Goal: Task Accomplishment & Management: Use online tool/utility

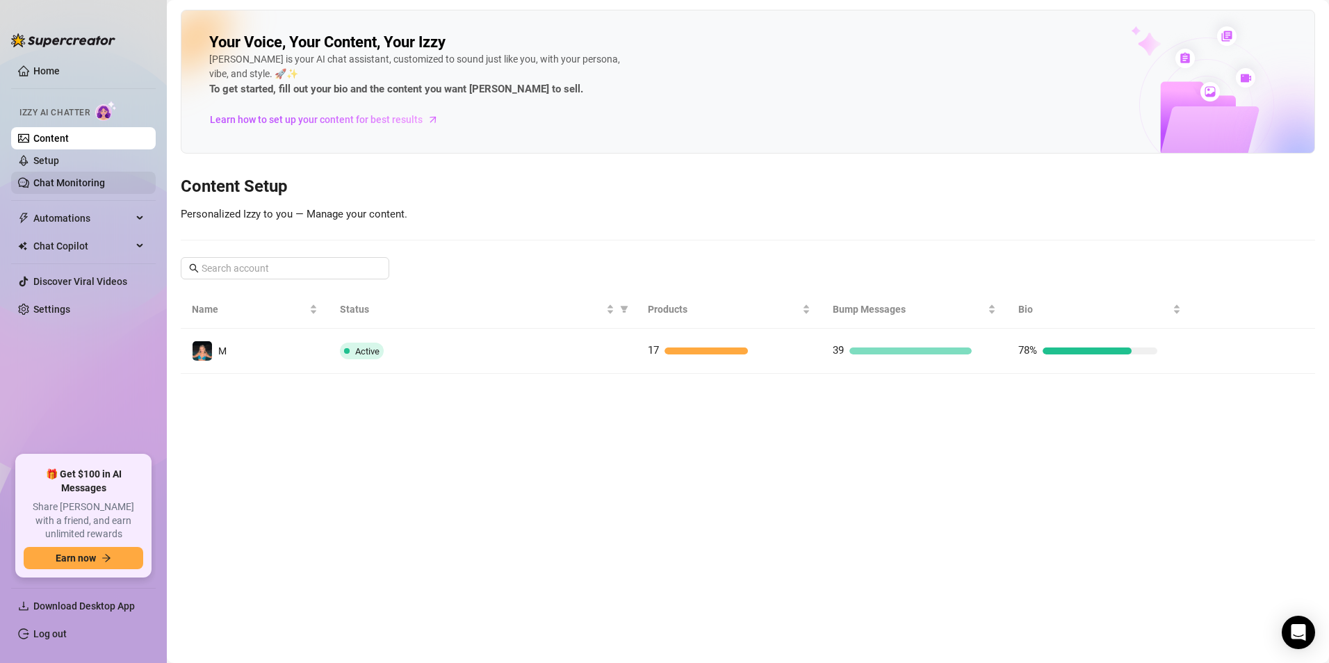
click at [95, 186] on link "Chat Monitoring" at bounding box center [69, 182] width 72 height 11
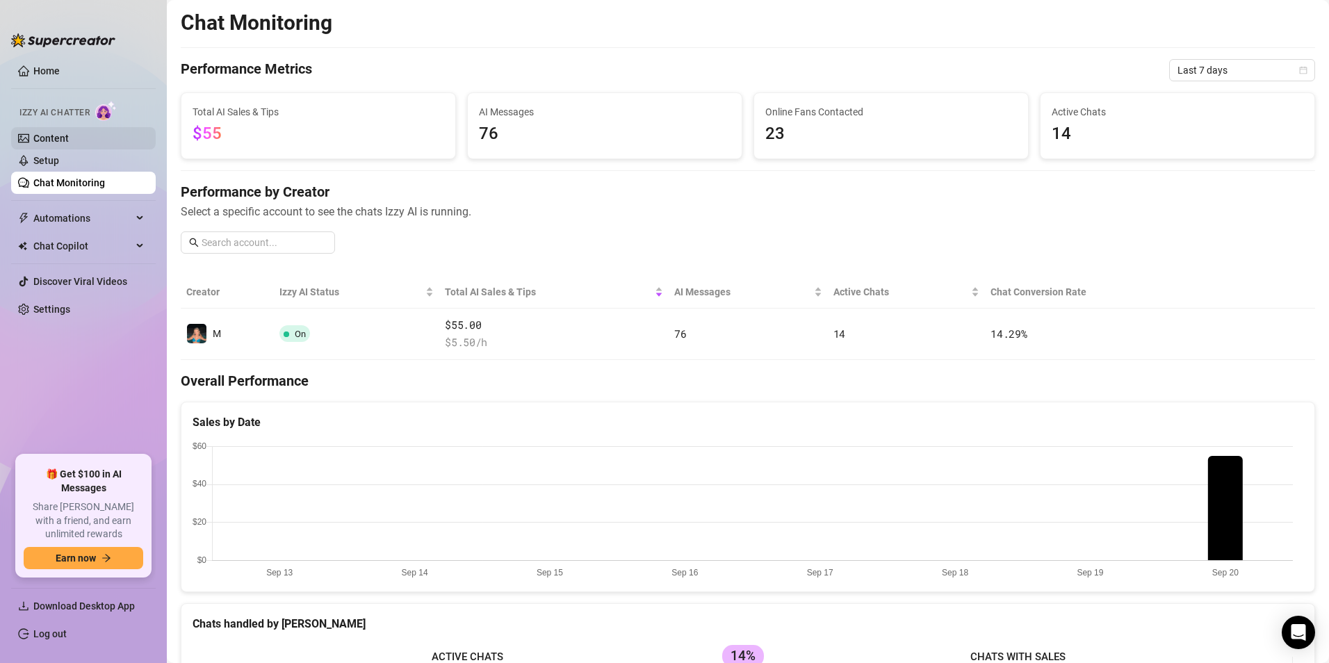
click at [69, 142] on link "Content" at bounding box center [50, 138] width 35 height 11
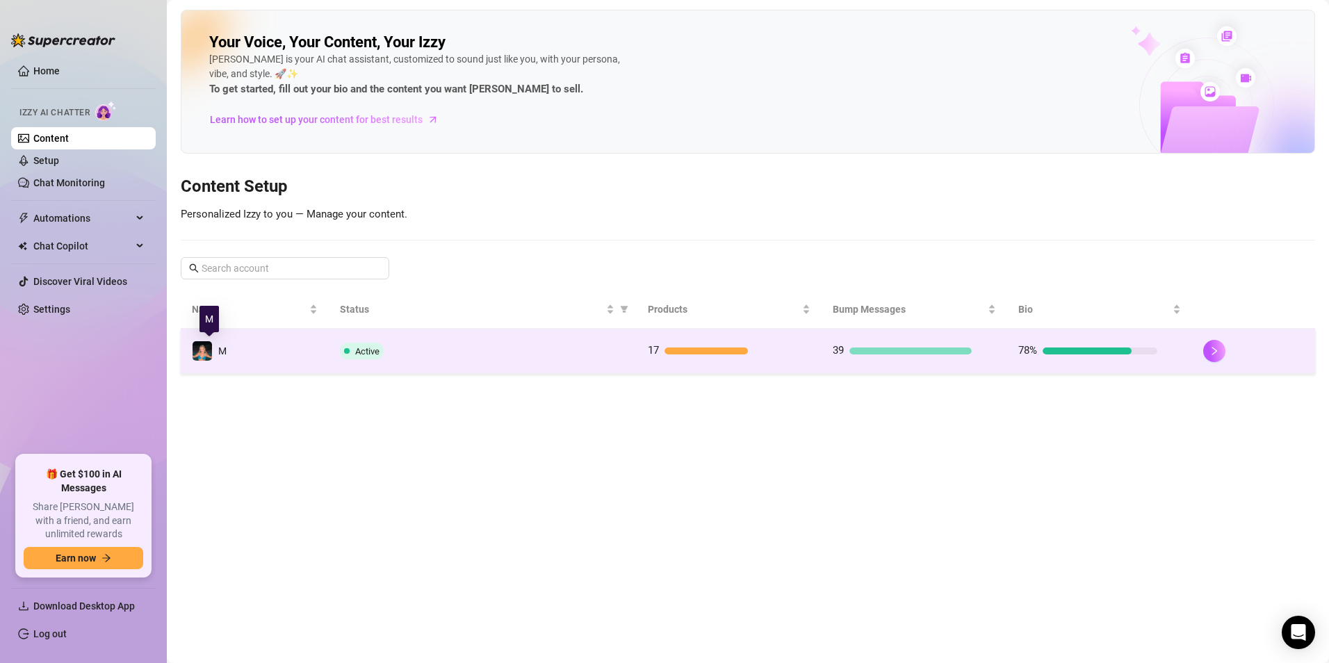
click at [218, 349] on div "M" at bounding box center [209, 351] width 35 height 21
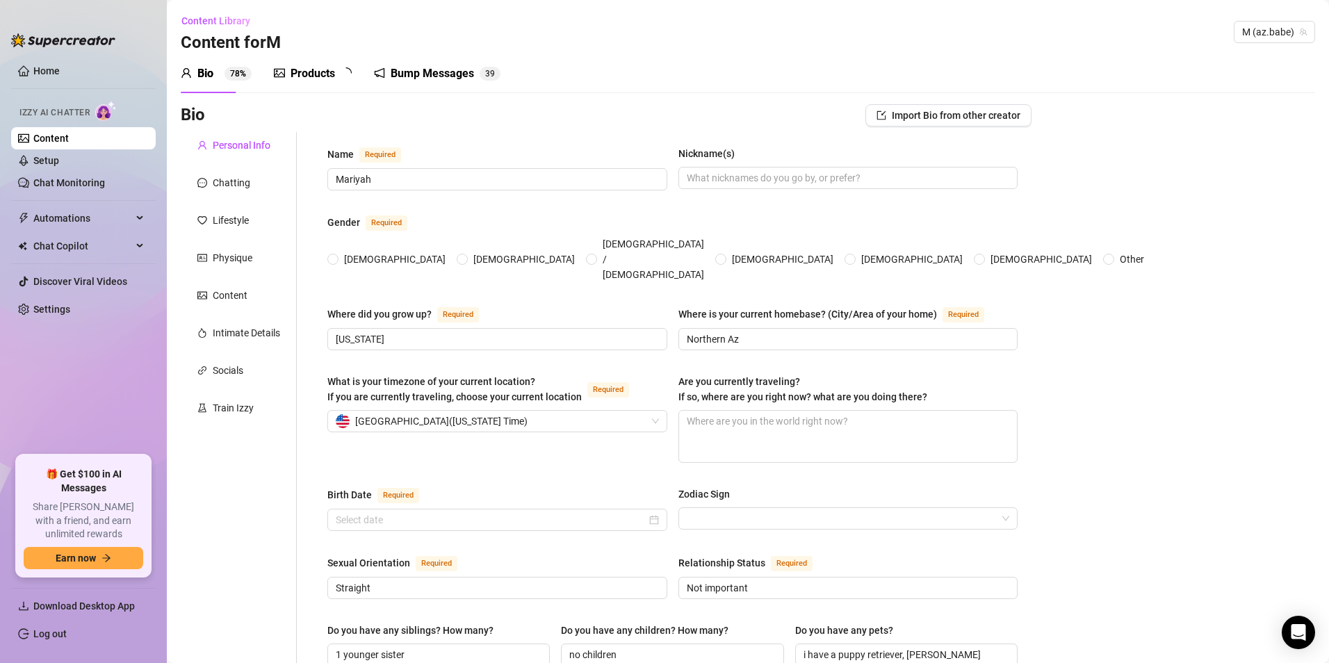
radio input "true"
type input "[DATE]"
click at [297, 76] on div "Products" at bounding box center [313, 73] width 44 height 17
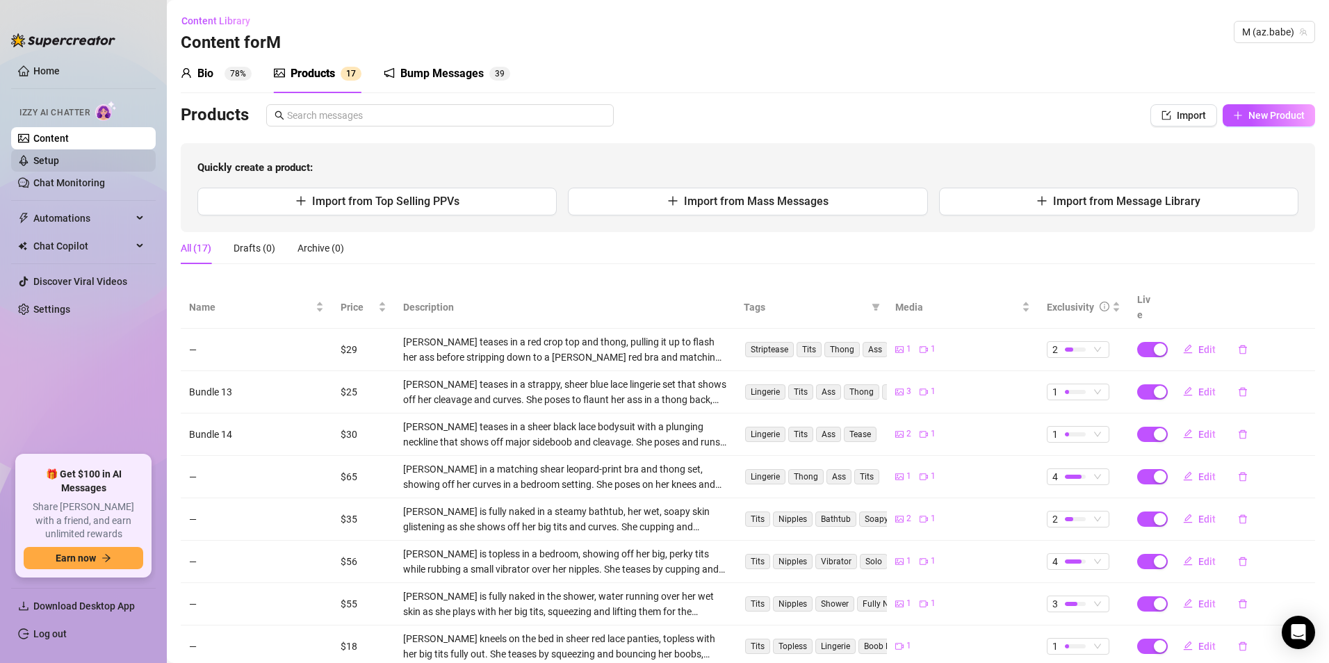
click at [59, 158] on link "Setup" at bounding box center [46, 160] width 26 height 11
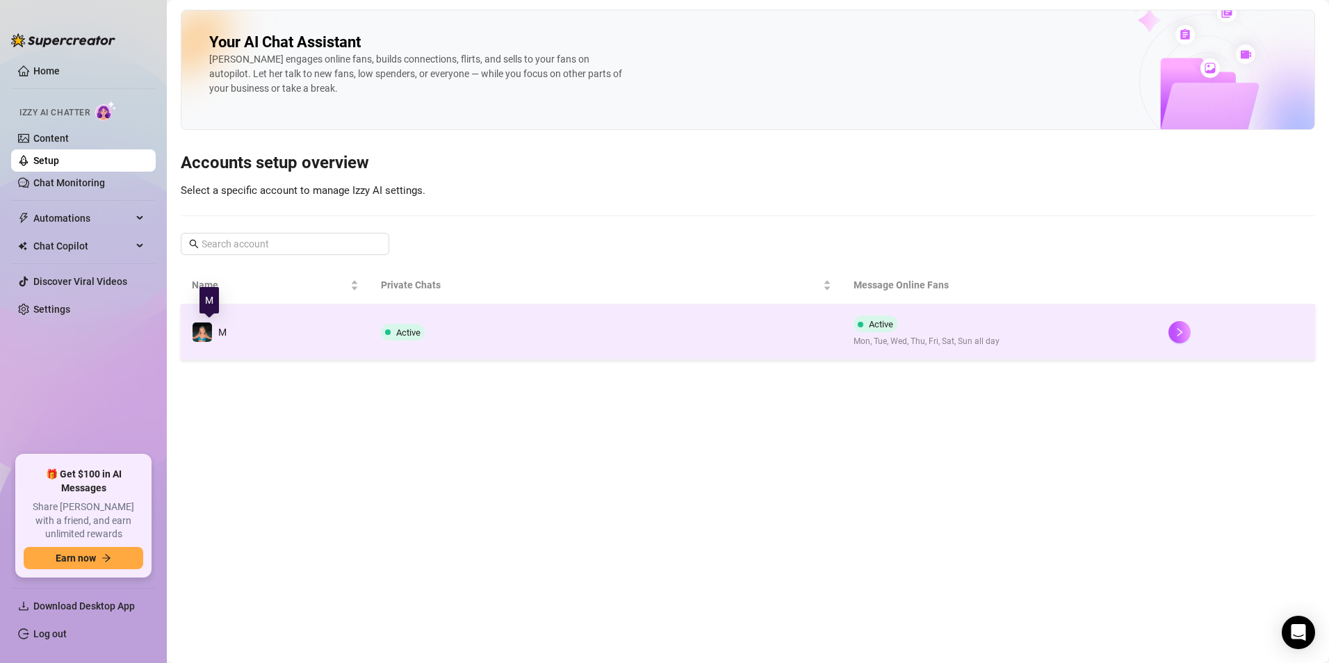
click at [215, 335] on div "M" at bounding box center [209, 332] width 35 height 21
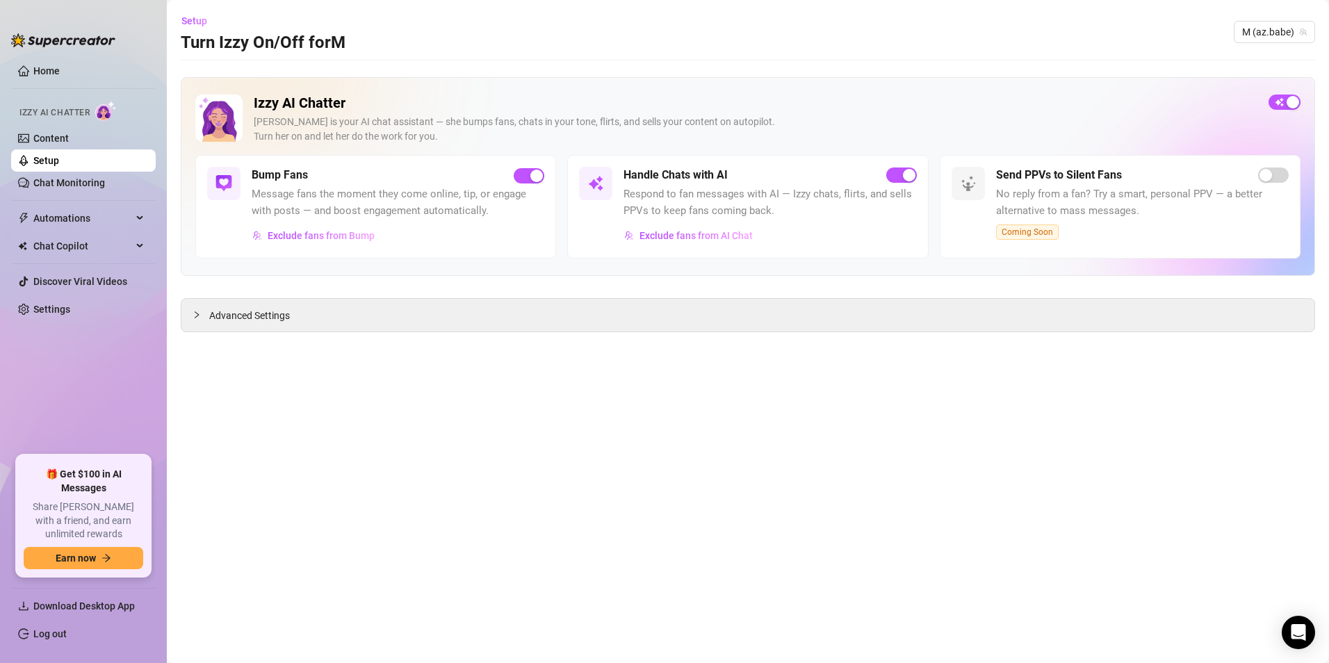
click at [59, 160] on link "Setup" at bounding box center [46, 160] width 26 height 11
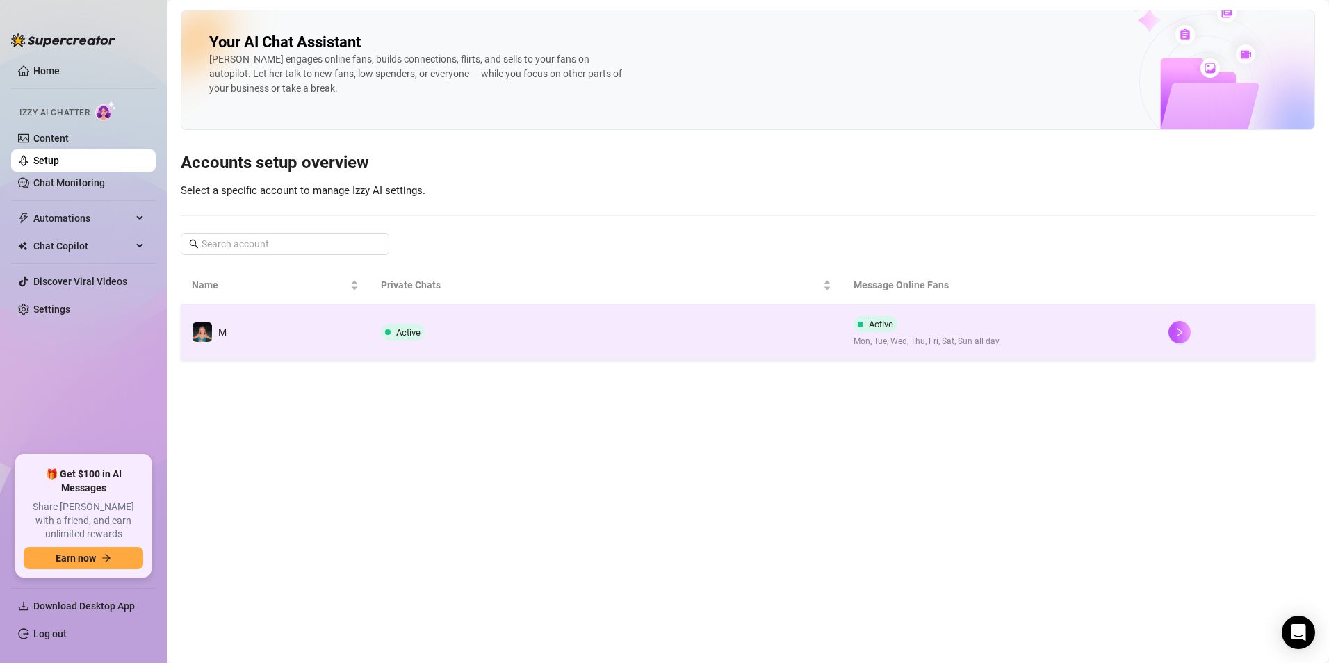
click at [221, 338] on div "M" at bounding box center [222, 332] width 8 height 15
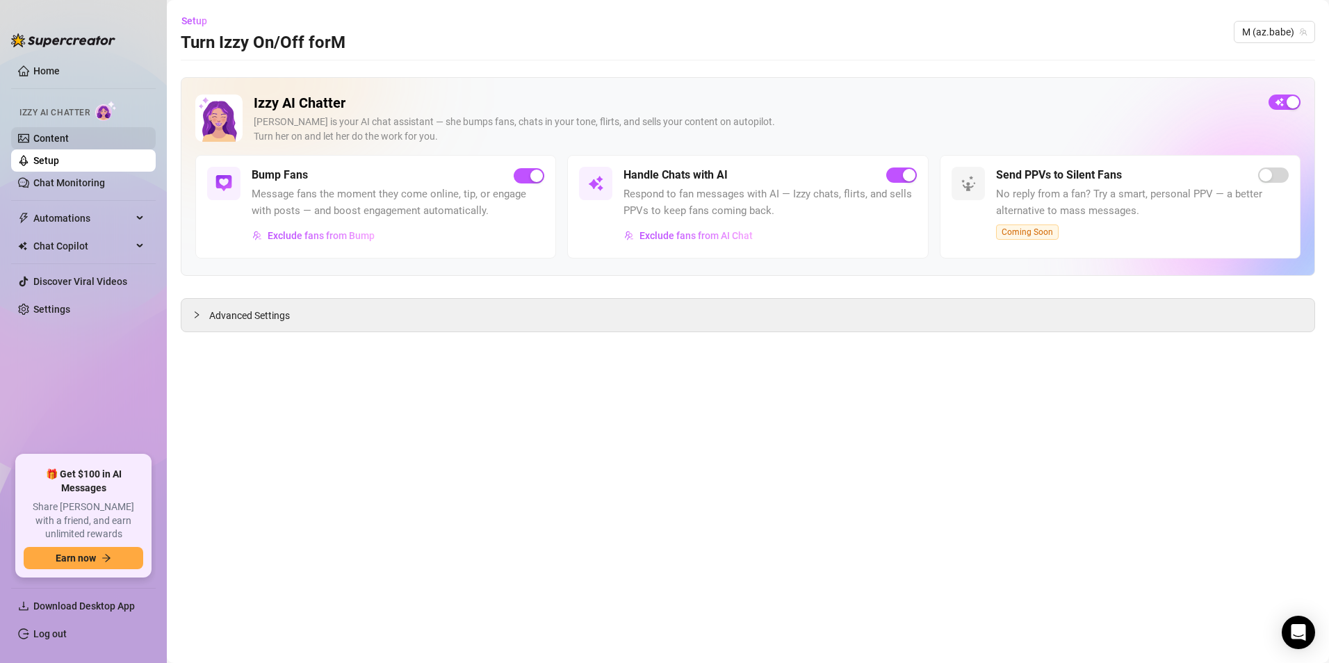
click at [69, 141] on link "Content" at bounding box center [50, 138] width 35 height 11
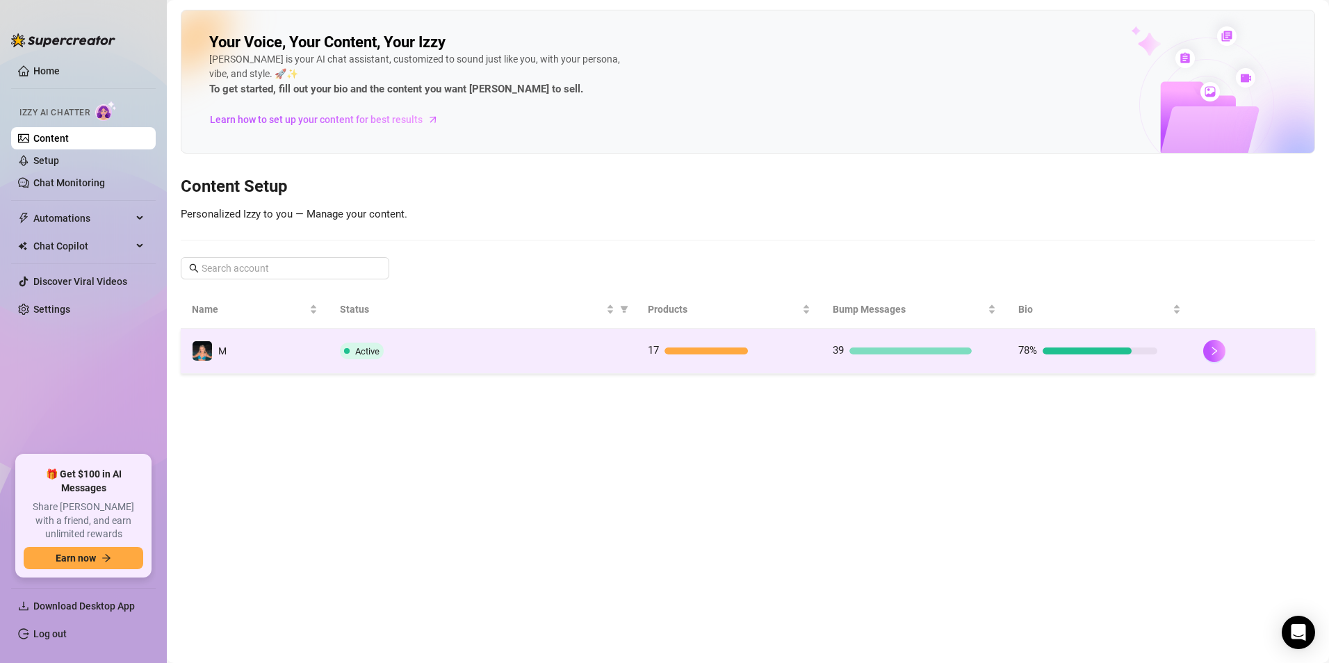
click at [225, 352] on span "M" at bounding box center [222, 350] width 8 height 11
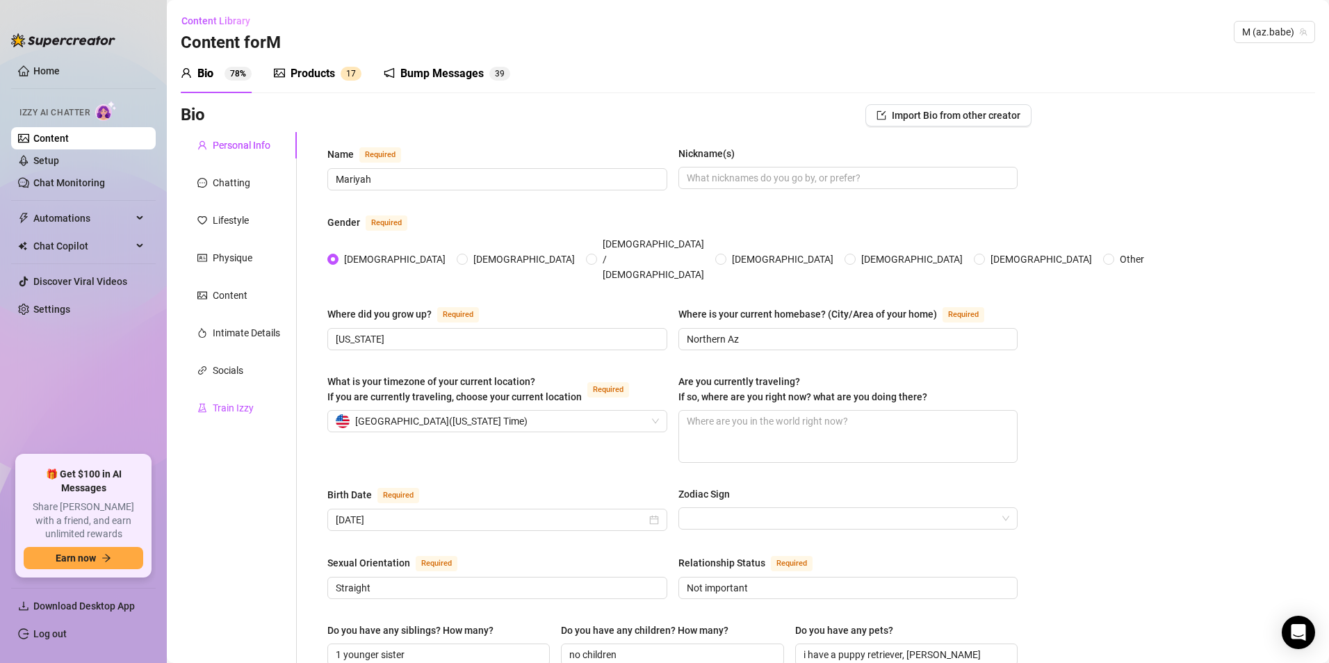
click at [236, 407] on div "Train Izzy" at bounding box center [233, 407] width 41 height 15
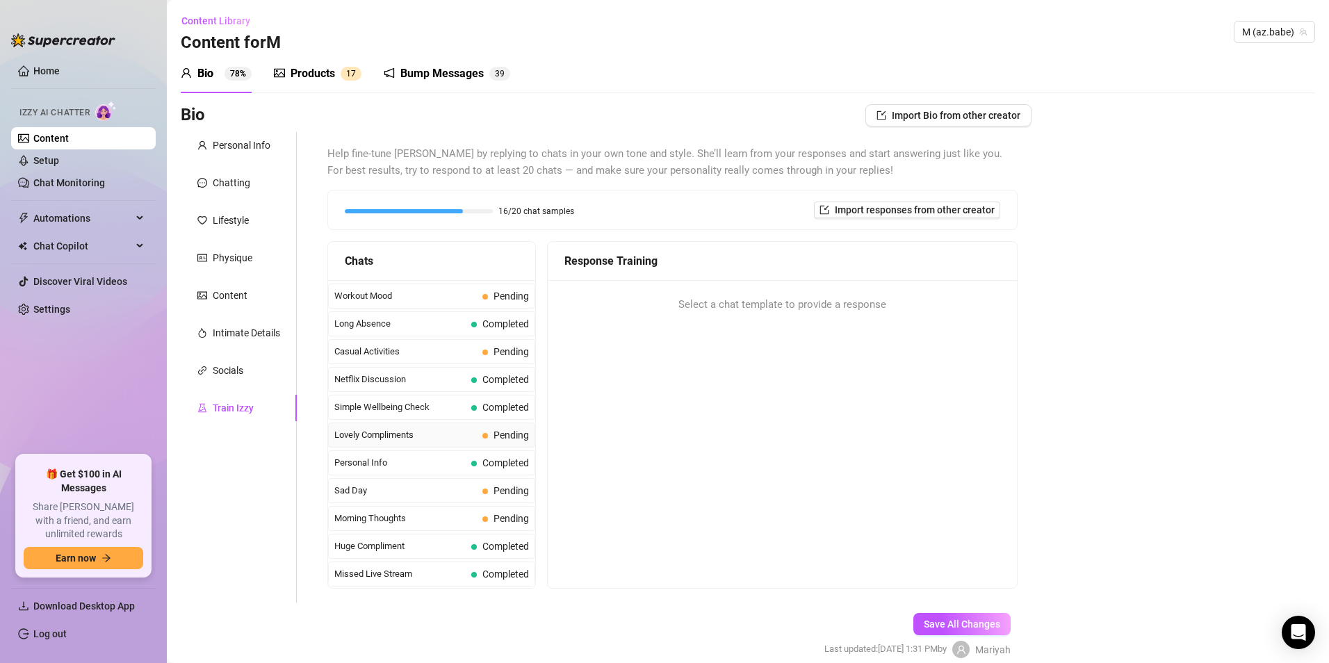
scroll to position [1178, 0]
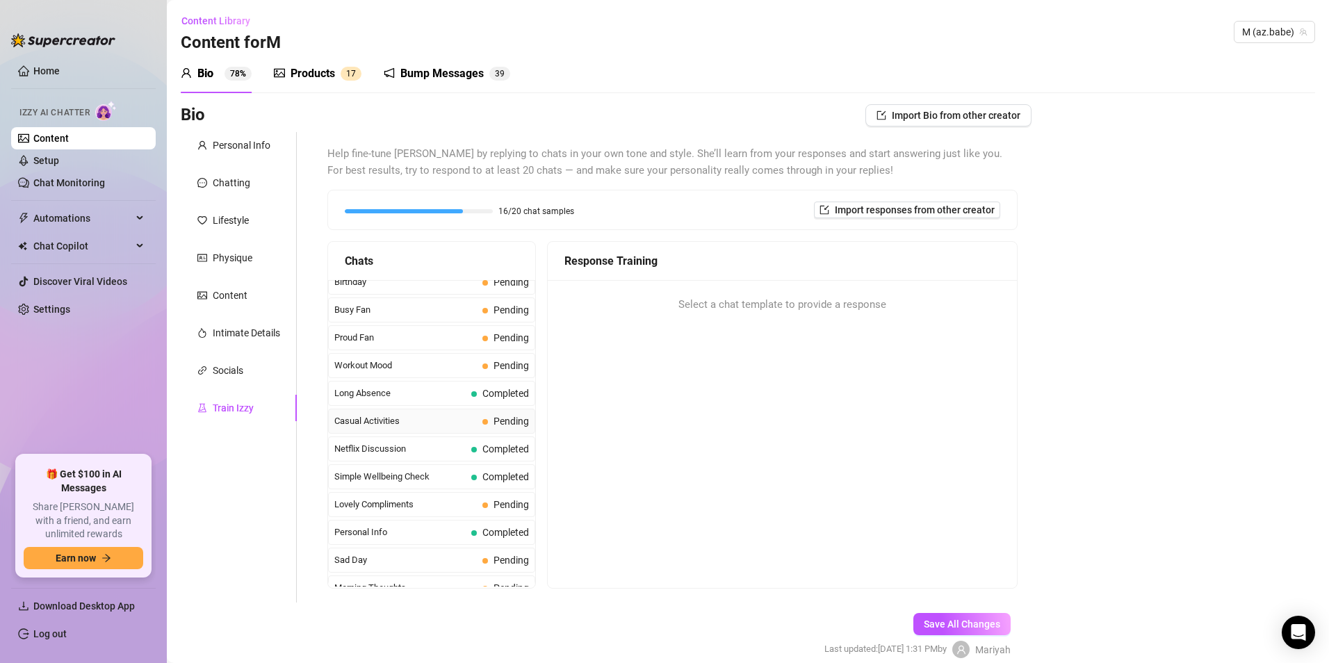
click at [358, 418] on span "Casual Activities" at bounding box center [405, 421] width 142 height 14
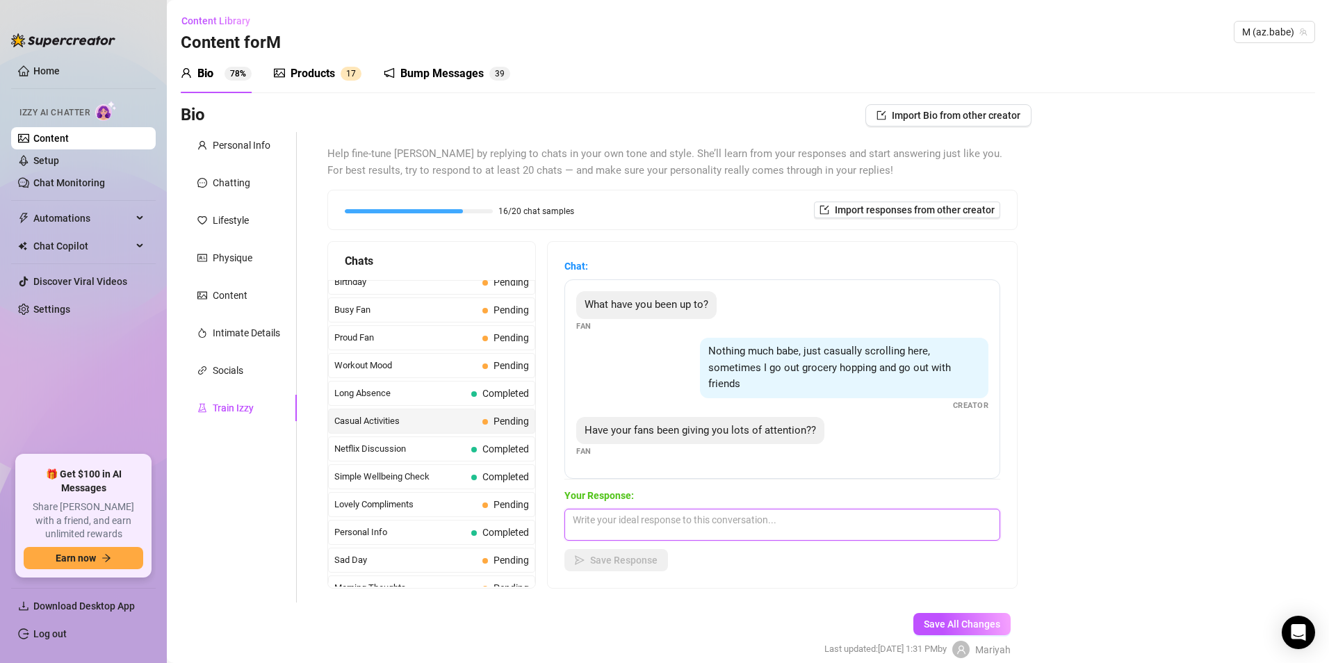
click at [756, 538] on textarea at bounding box center [782, 525] width 436 height 32
type textarea "o"
type textarea "n"
type textarea "Yess, how could you not babe"
click at [594, 559] on span "Save Response" at bounding box center [623, 560] width 67 height 11
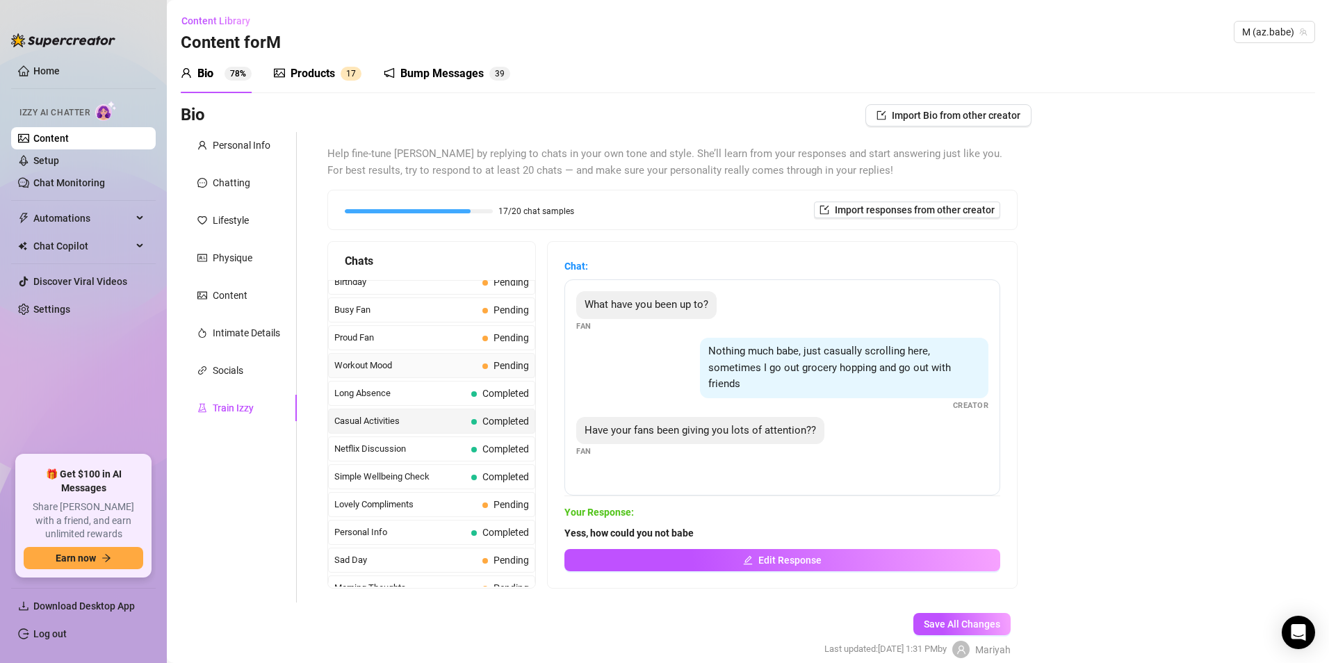
click at [400, 373] on div "Workout Mood Pending" at bounding box center [431, 365] width 207 height 25
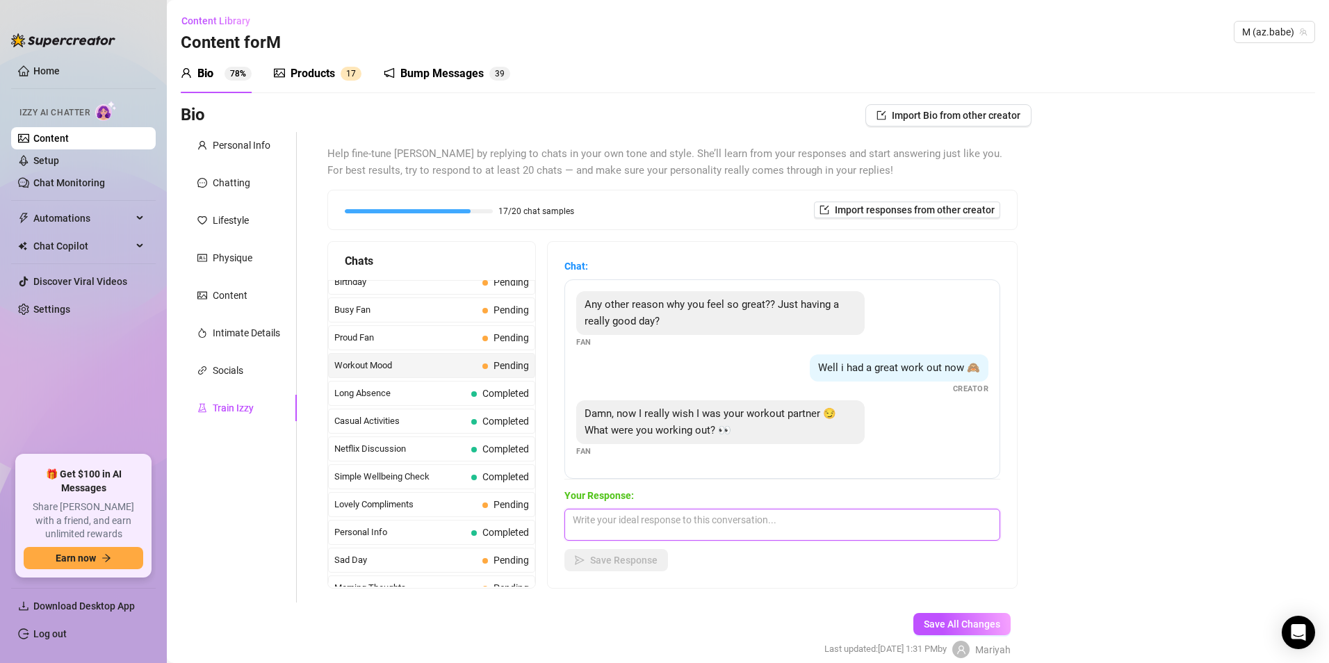
click at [628, 525] on textarea at bounding box center [782, 525] width 436 height 32
type textarea "Oh just legs and lower body ;)"
click at [600, 564] on span "Save Response" at bounding box center [623, 560] width 67 height 11
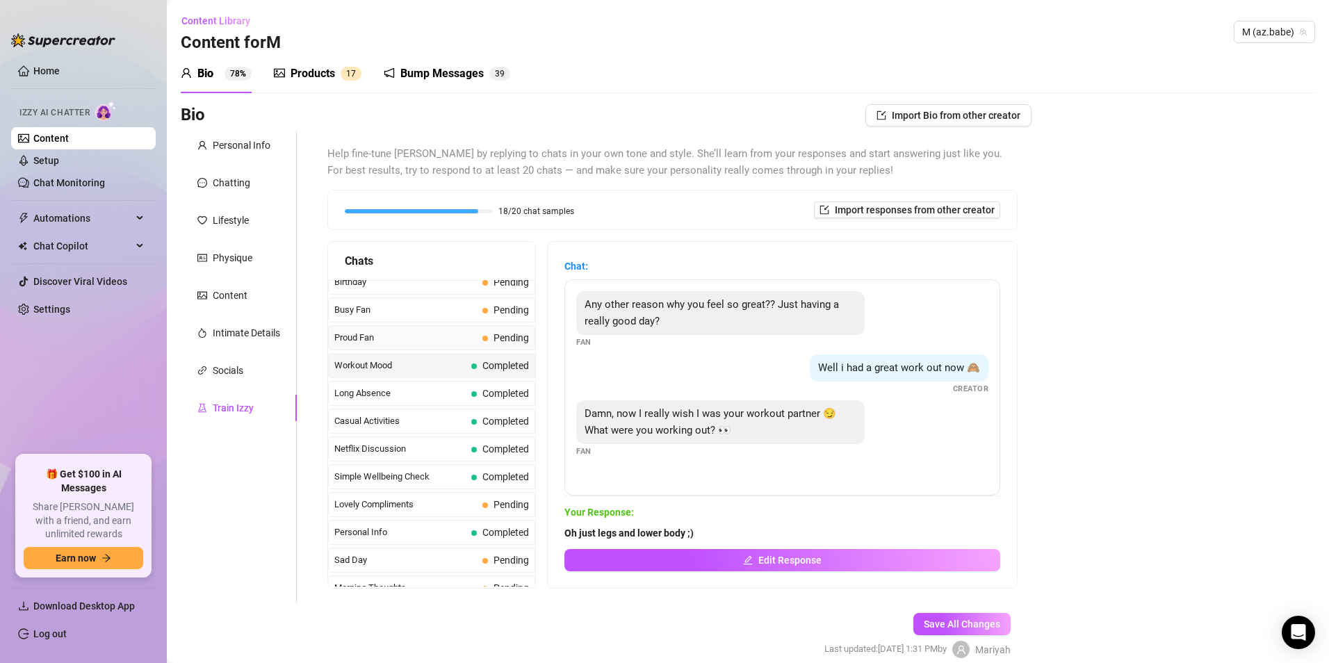
click at [377, 344] on span "Proud Fan" at bounding box center [405, 338] width 142 height 14
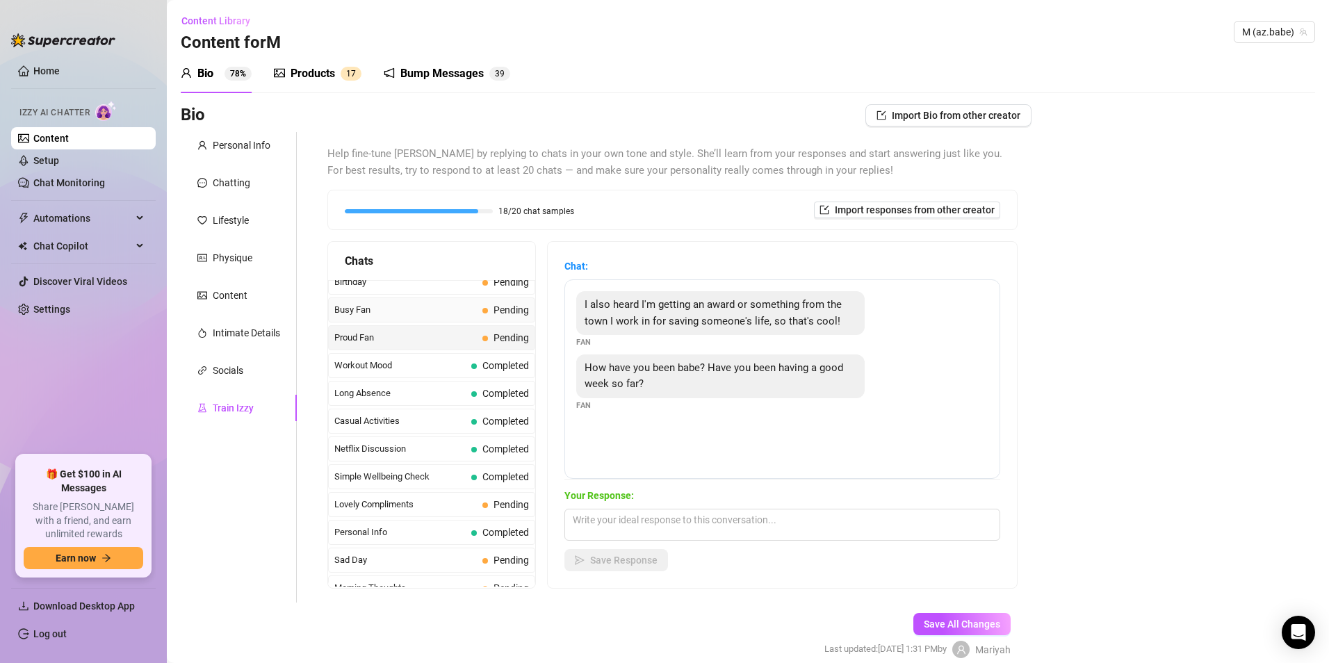
click at [373, 313] on span "Busy Fan" at bounding box center [405, 310] width 142 height 14
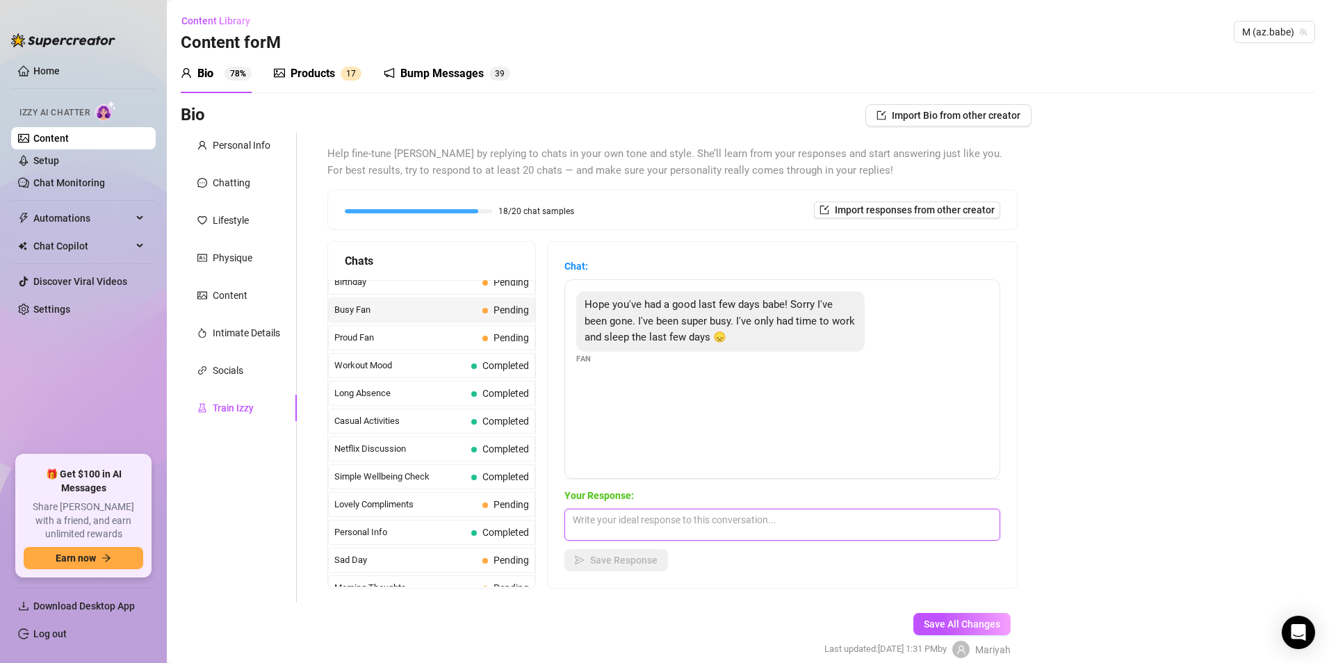
click at [644, 533] on textarea at bounding box center [782, 525] width 436 height 32
type textarea "oh you're good babe I undertand"
click at [632, 559] on span "Save Response" at bounding box center [623, 560] width 67 height 11
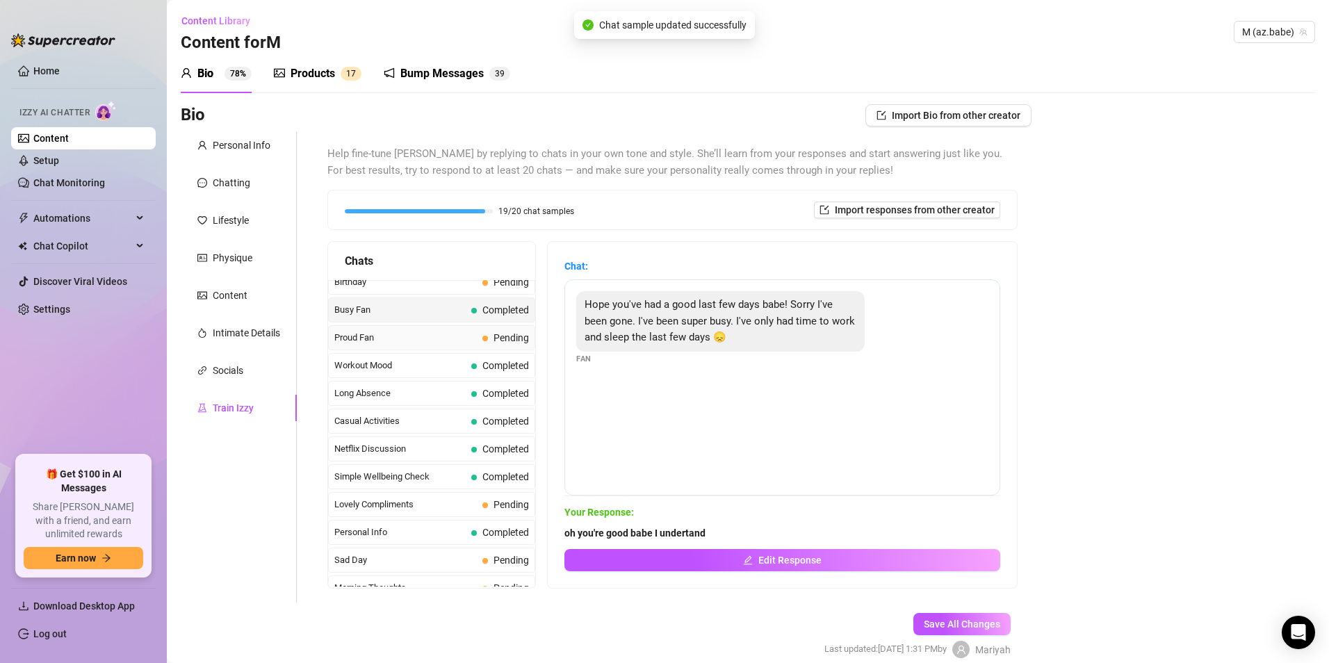
click at [413, 335] on span "Proud Fan" at bounding box center [405, 338] width 142 height 14
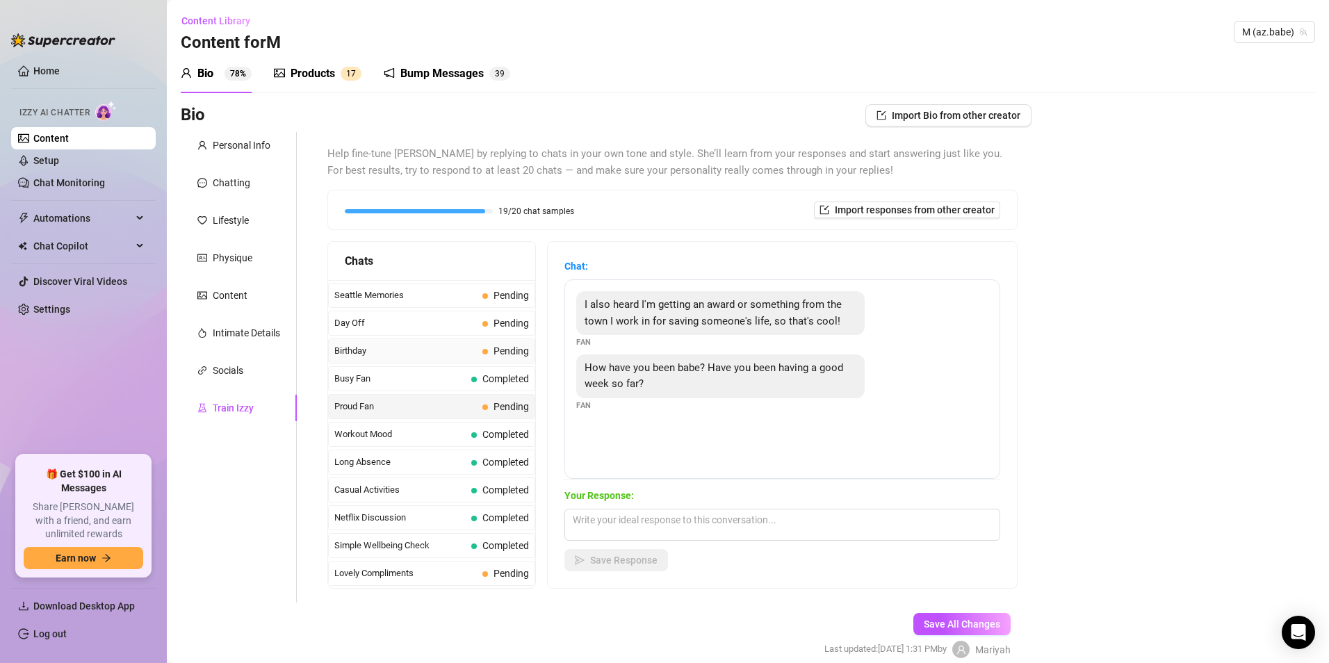
scroll to position [1109, 0]
click at [383, 363] on div "Birthday Pending" at bounding box center [431, 351] width 207 height 25
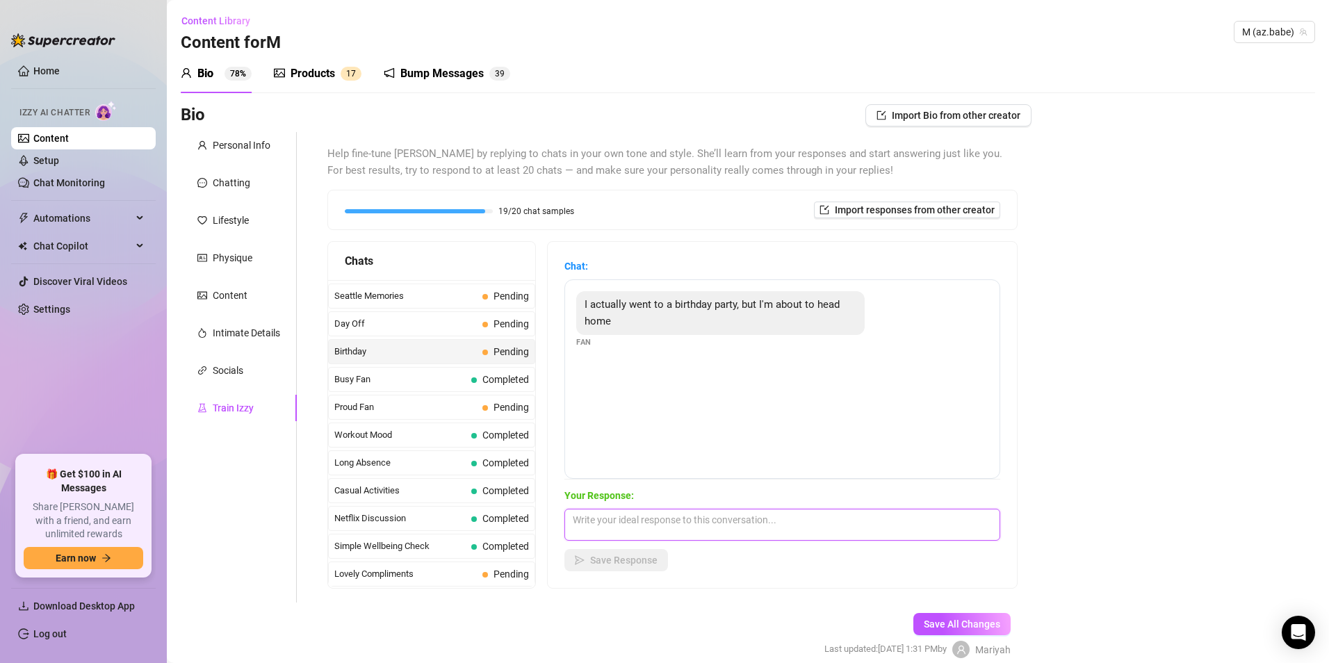
click at [669, 516] on textarea at bounding box center [782, 525] width 436 height 32
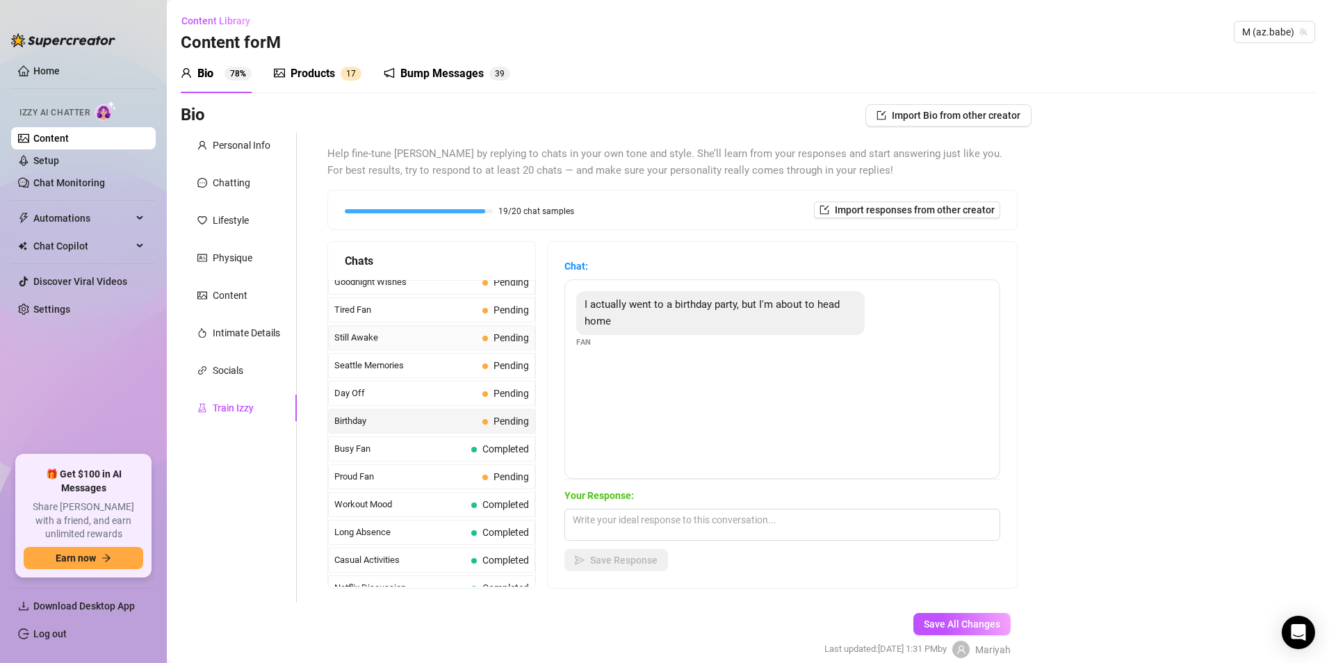
click at [375, 340] on span "Still Awake" at bounding box center [405, 338] width 142 height 14
click at [676, 516] on textarea at bounding box center [782, 525] width 436 height 32
click at [399, 370] on span "Seattle Memories" at bounding box center [405, 366] width 142 height 14
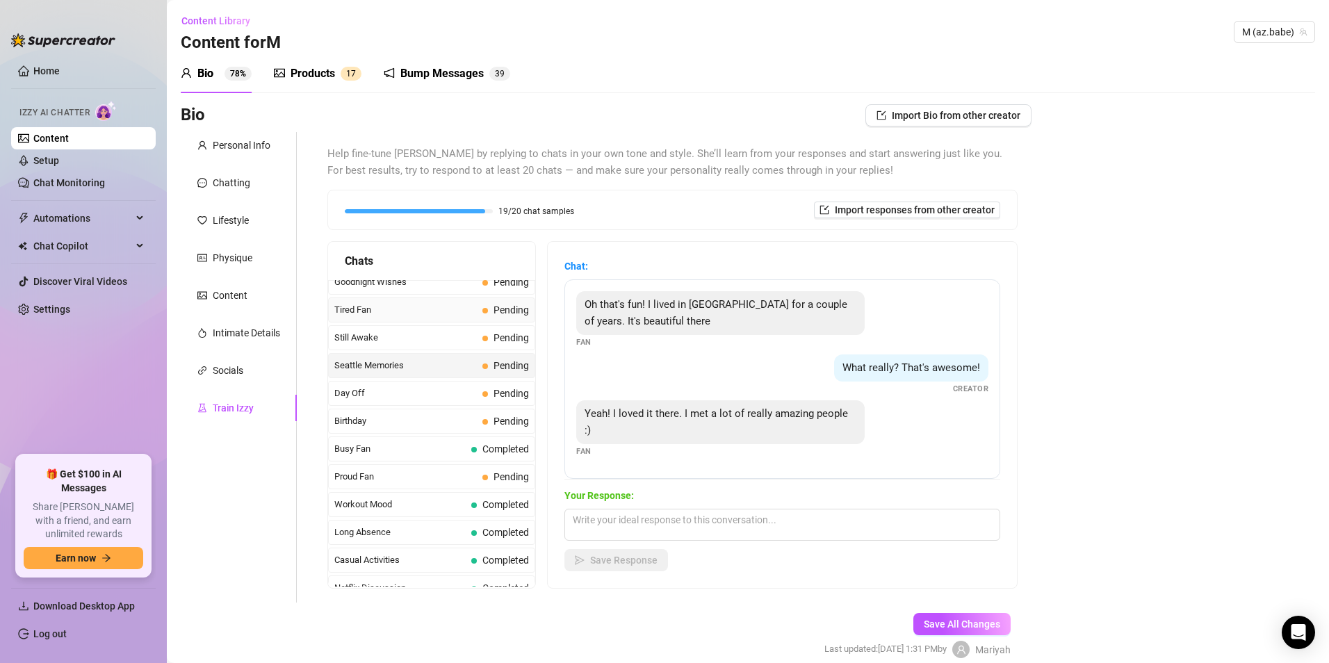
click at [386, 311] on span "Tired Fan" at bounding box center [405, 310] width 142 height 14
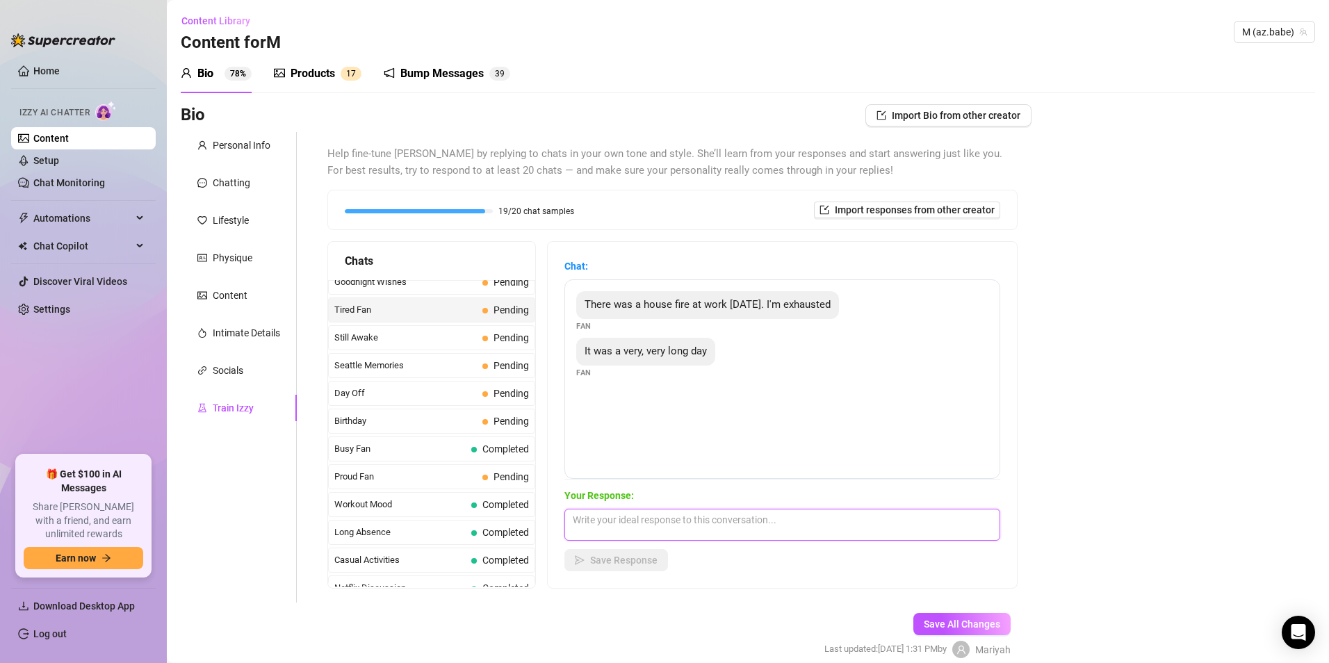
click at [623, 517] on textarea at bounding box center [782, 525] width 436 height 32
type textarea "Oh can I make it up to yoou?"
click at [632, 555] on span "Save Response" at bounding box center [623, 560] width 67 height 11
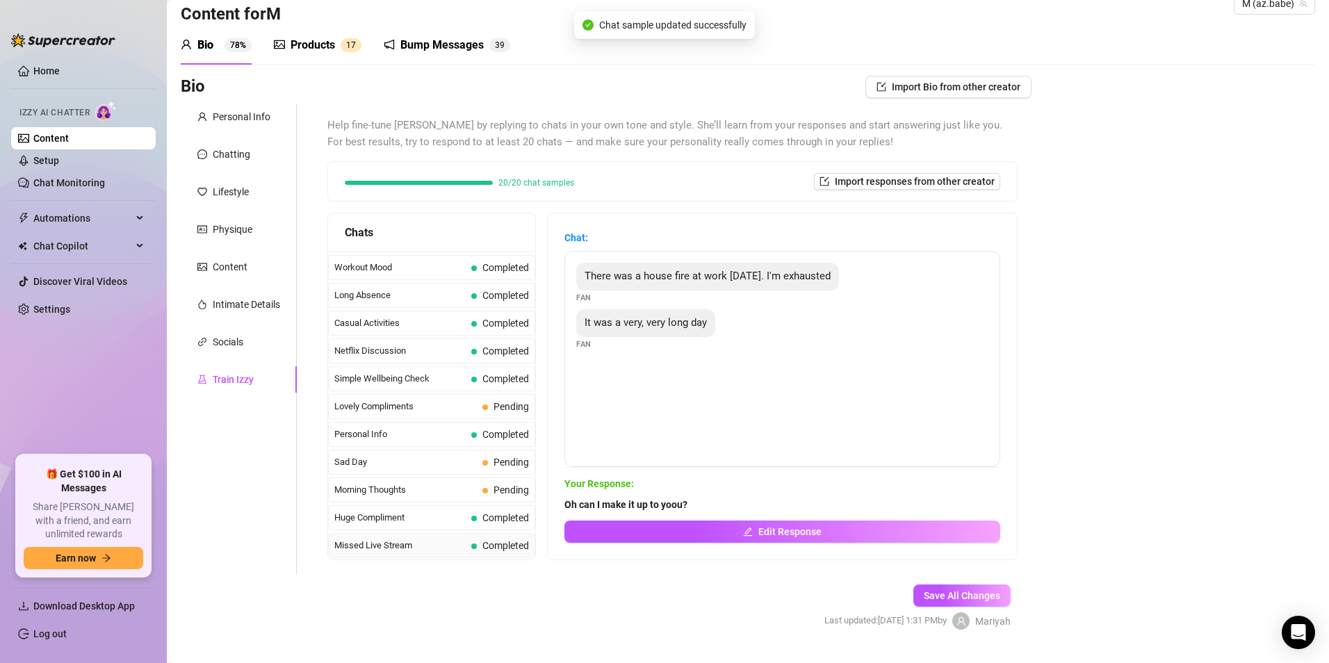
scroll to position [61, 0]
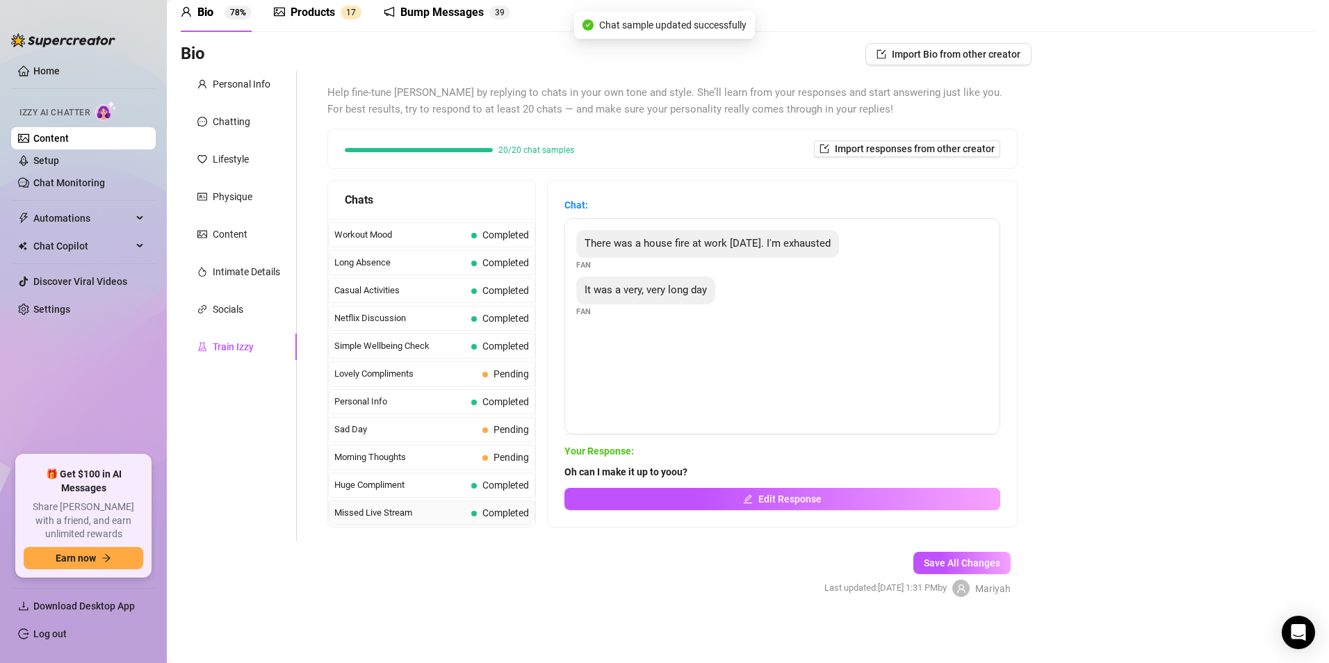
click at [413, 514] on span "Missed Live Stream" at bounding box center [399, 513] width 131 height 14
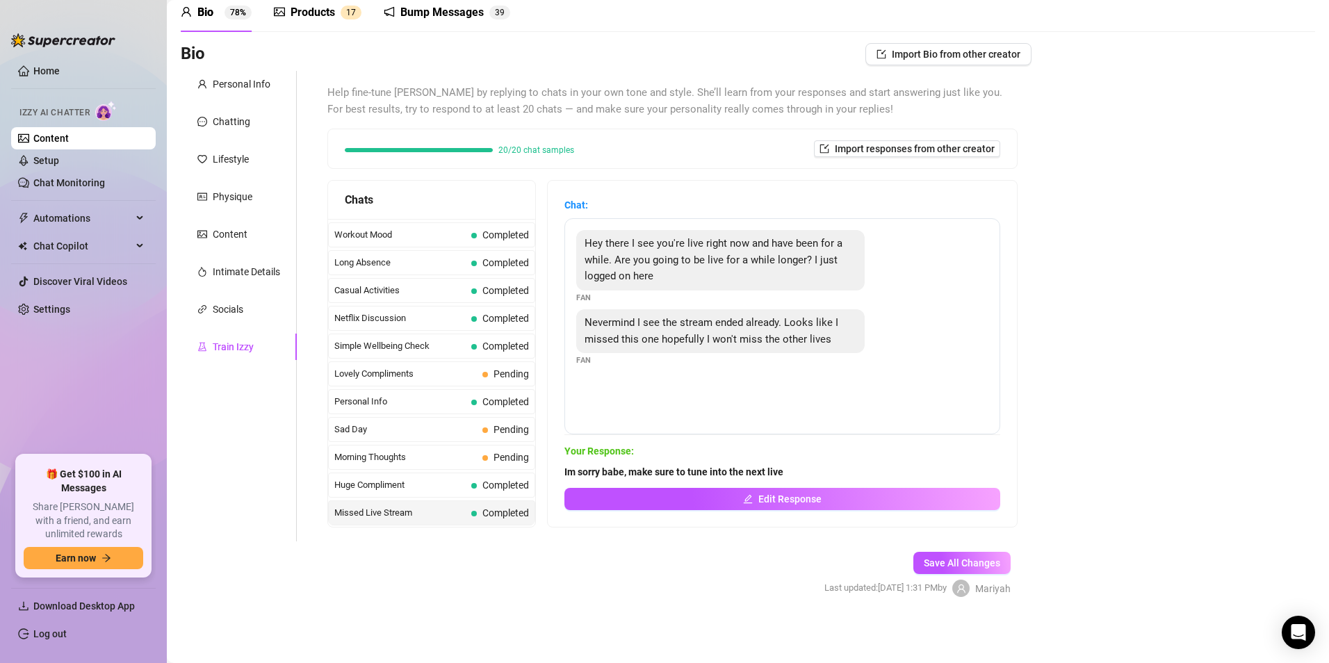
click at [795, 471] on span "Im sorry babe, make sure to tune into the next live" at bounding box center [782, 471] width 436 height 15
click at [792, 469] on span "Im sorry babe, make sure to tune into the next live" at bounding box center [782, 471] width 436 height 15
click at [390, 489] on span "Huge Compliment" at bounding box center [399, 485] width 131 height 14
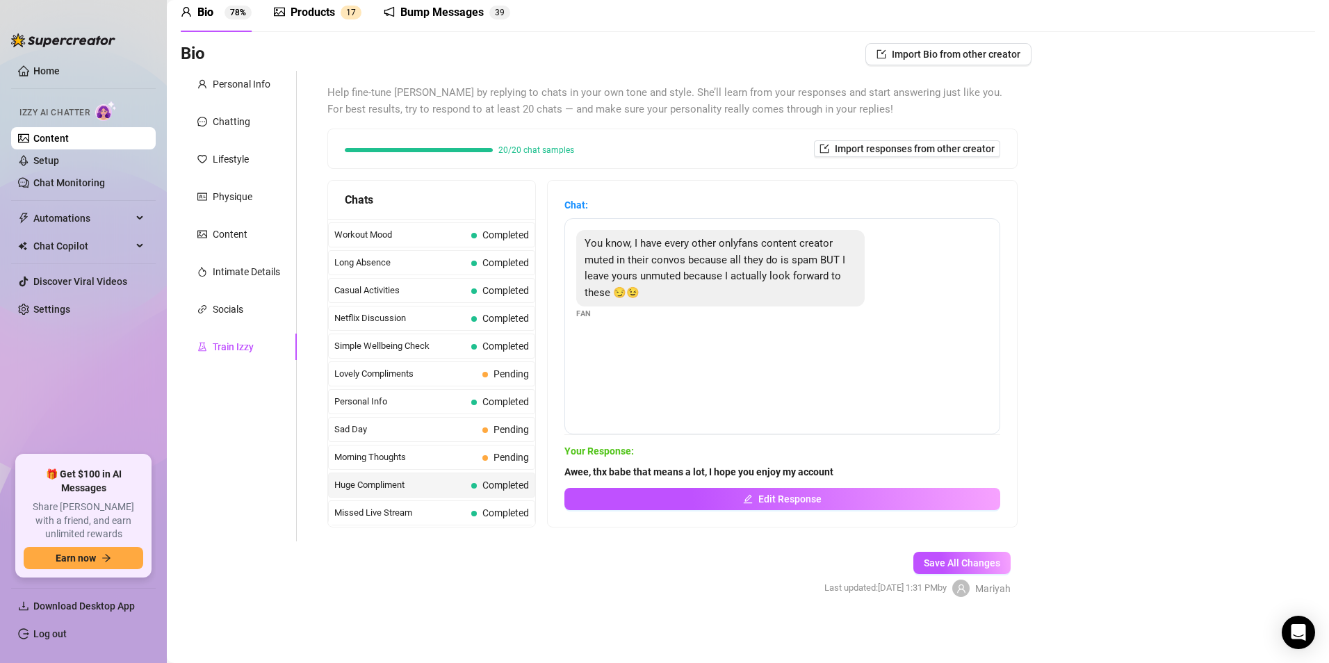
click at [844, 475] on span "Awee, thx babe that means a lot, I hope you enjoy my account" at bounding box center [782, 471] width 436 height 15
click at [799, 496] on span "Edit Response" at bounding box center [789, 498] width 63 height 11
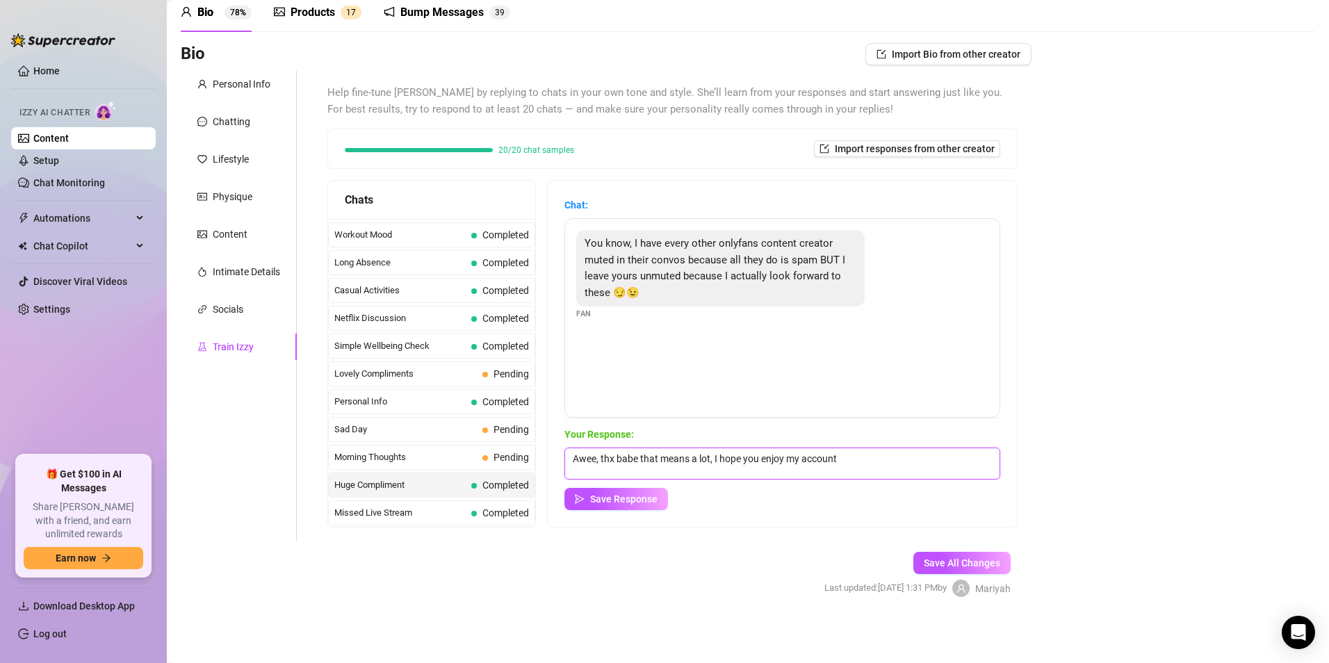
click at [837, 462] on textarea "Awee, thx babe that means a lot, I hope you enjoy my account" at bounding box center [782, 464] width 436 height 32
type textarea "Awee, thx babe that means a lot, I hope you enjoy, I get real naughty here."
click at [644, 507] on button "Save Response" at bounding box center [616, 499] width 104 height 22
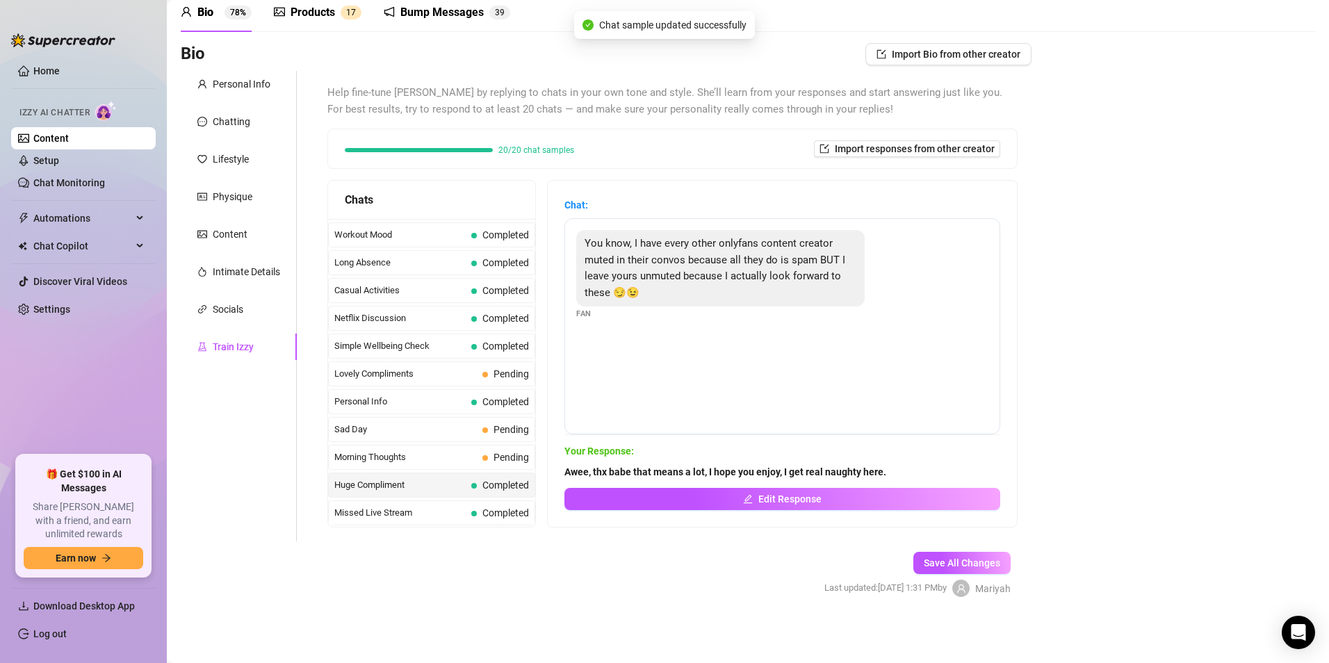
click at [402, 494] on div "Huge Compliment Completed" at bounding box center [431, 485] width 207 height 25
click at [367, 519] on span "Missed Live Stream" at bounding box center [399, 513] width 131 height 14
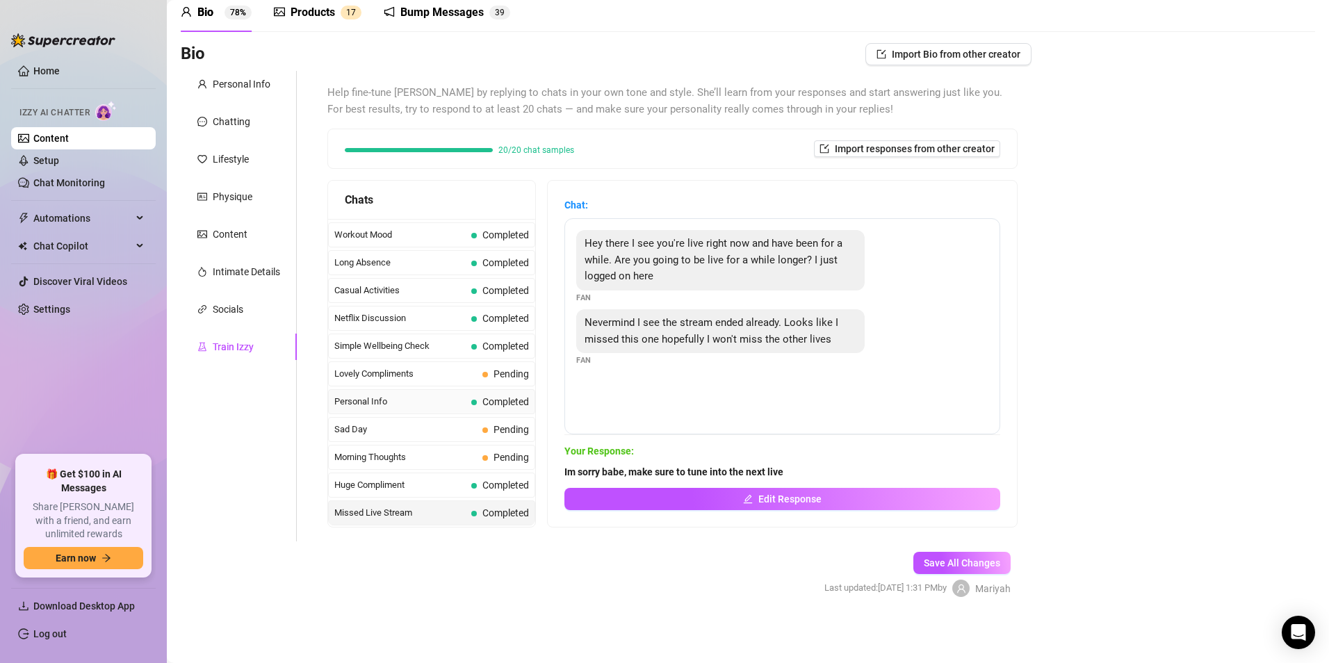
click at [373, 399] on span "Personal Info" at bounding box center [399, 402] width 131 height 14
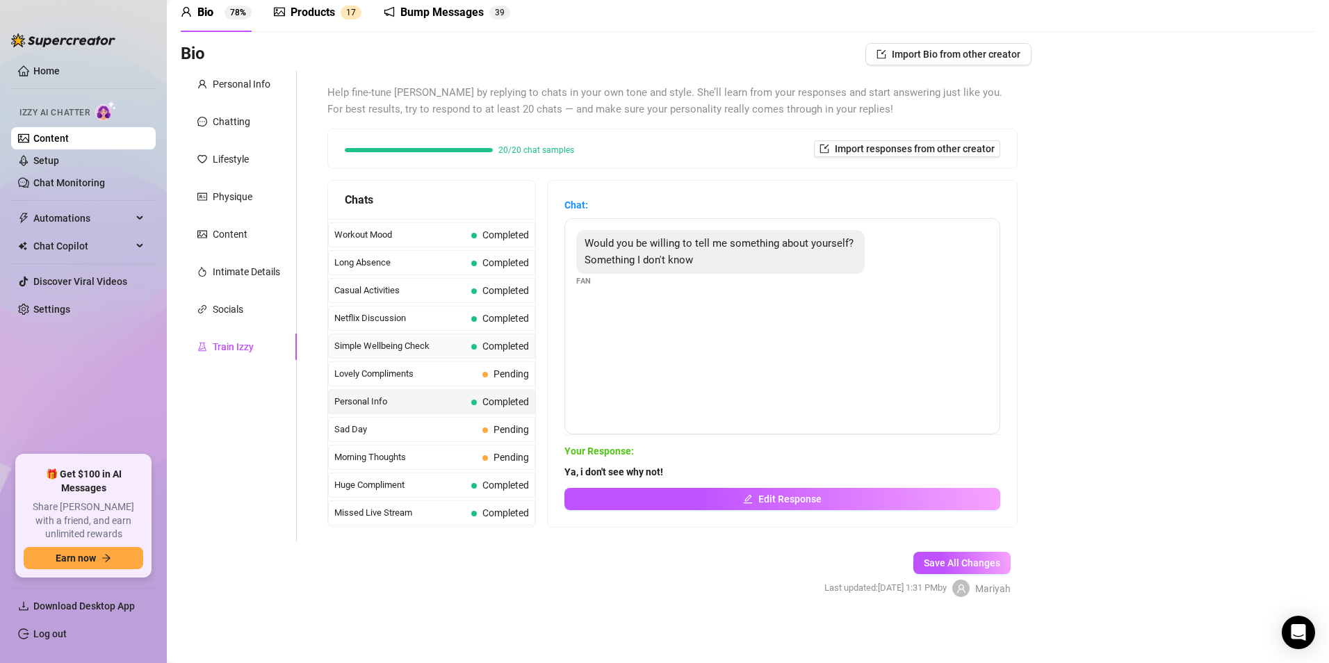
click at [393, 343] on span "Simple Wellbeing Check" at bounding box center [399, 346] width 131 height 14
click at [712, 471] on span "I've been good! Just grinding" at bounding box center [782, 471] width 436 height 15
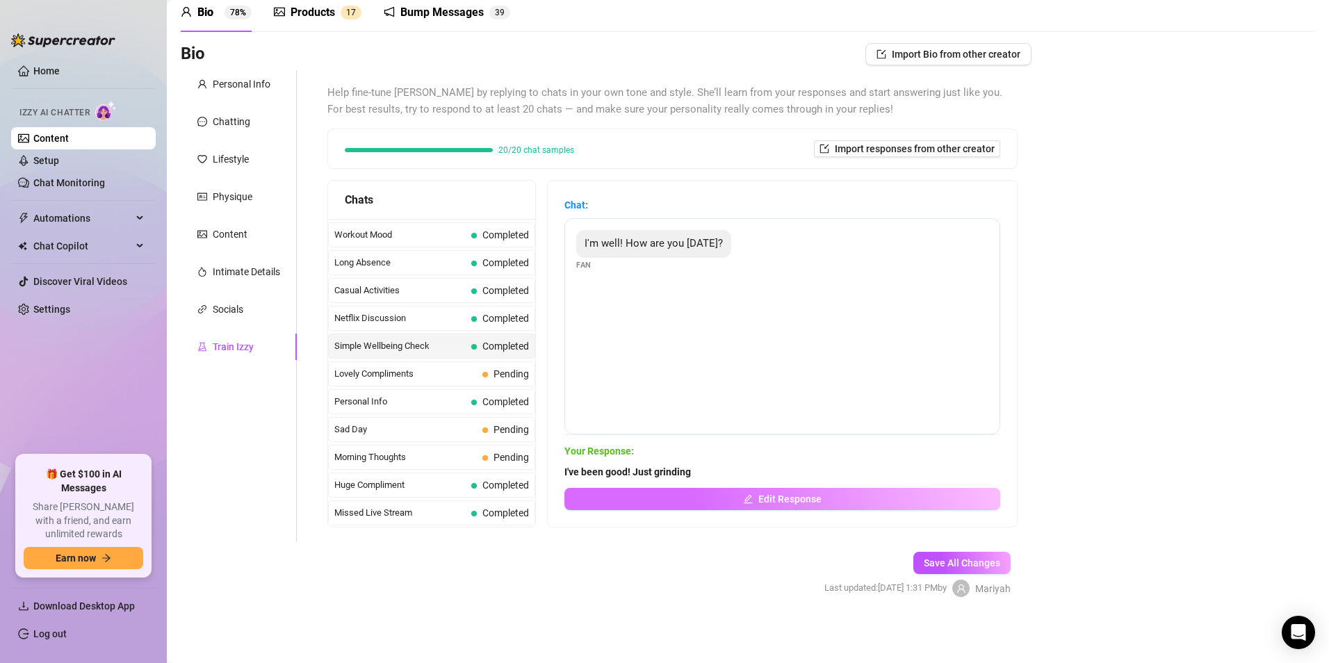
click at [712, 491] on button "Edit Response" at bounding box center [782, 499] width 436 height 22
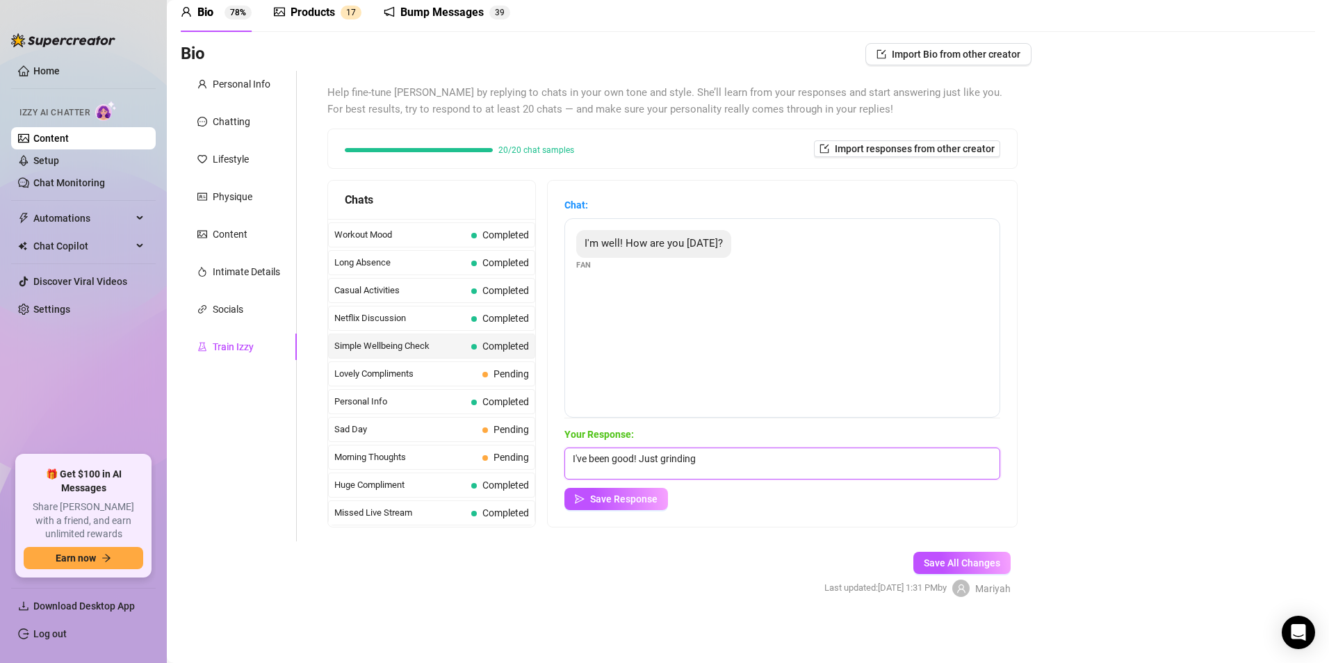
click at [713, 461] on textarea "I've been good! Just grinding" at bounding box center [782, 464] width 436 height 32
type textarea "I've been good! Can I make your day even better??"
click at [378, 457] on span "Morning Thoughts" at bounding box center [405, 457] width 142 height 14
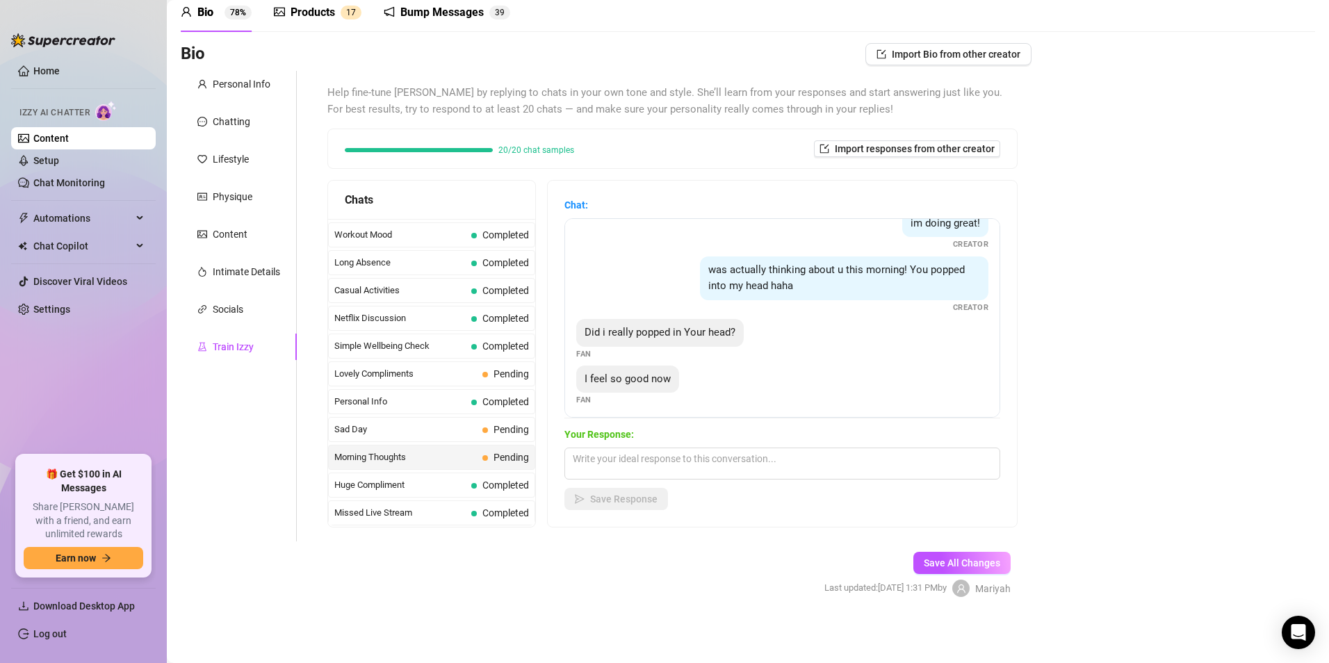
scroll to position [120, 0]
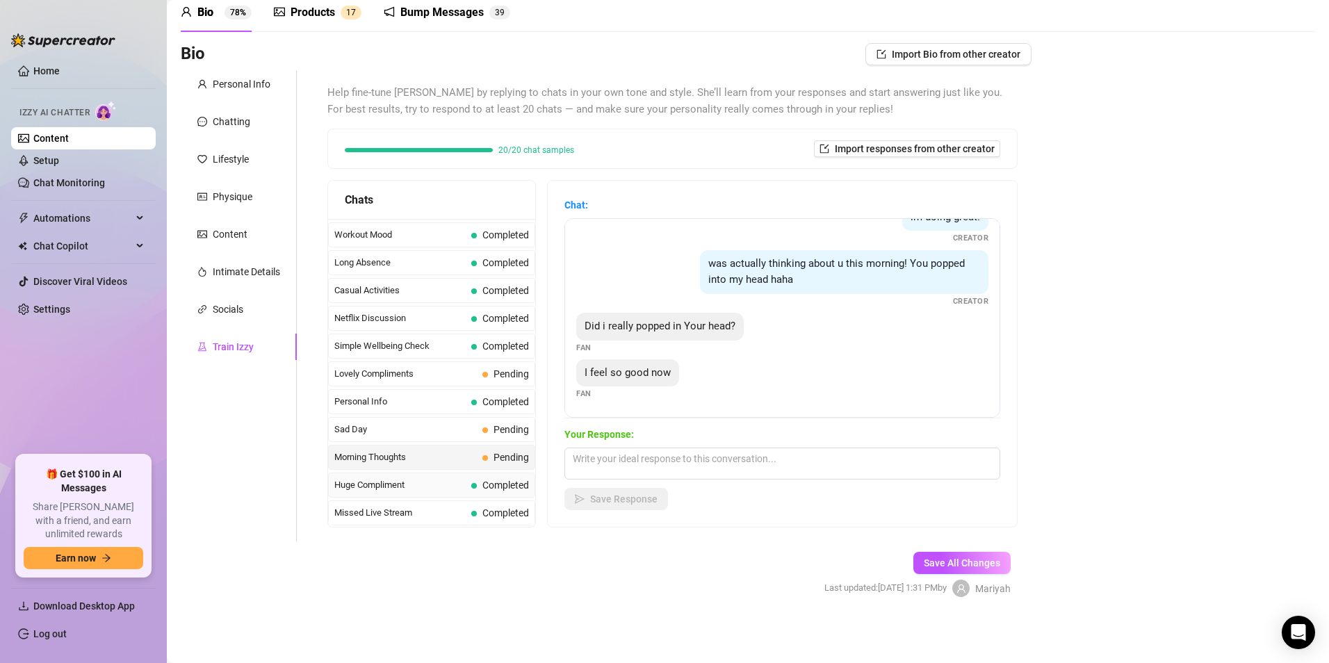
click at [418, 494] on div "Huge Compliment Completed" at bounding box center [431, 485] width 207 height 25
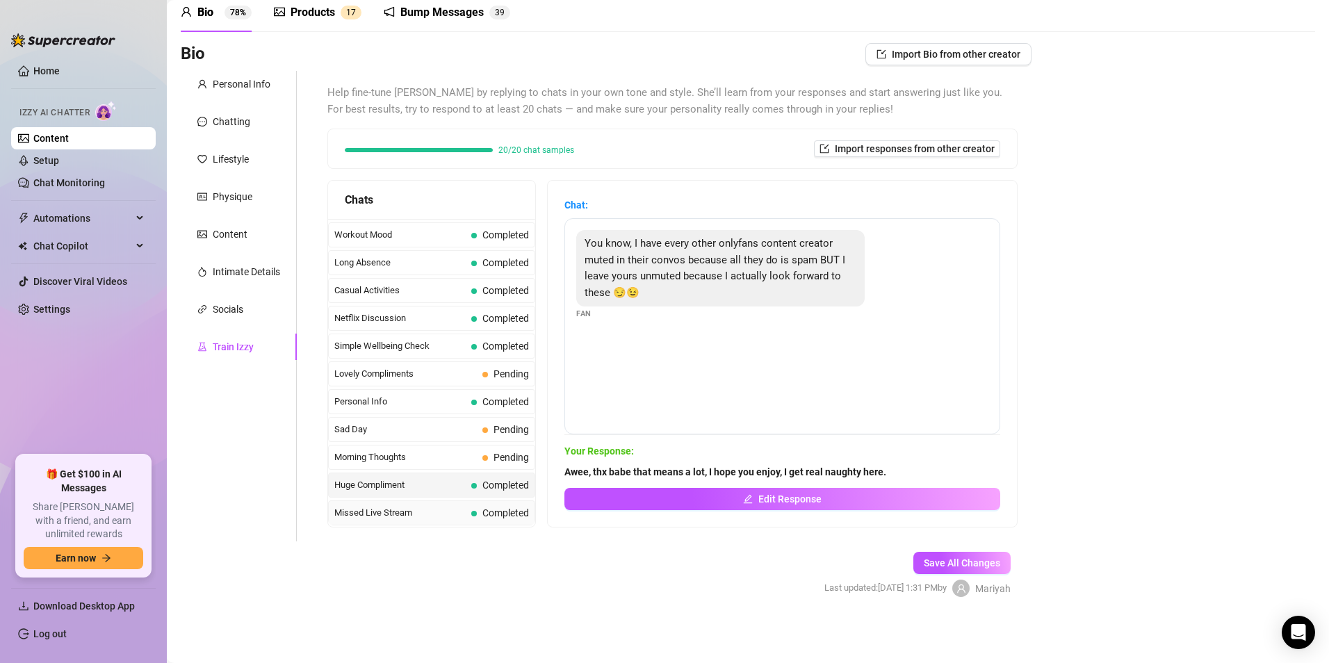
click at [399, 516] on span "Missed Live Stream" at bounding box center [399, 513] width 131 height 14
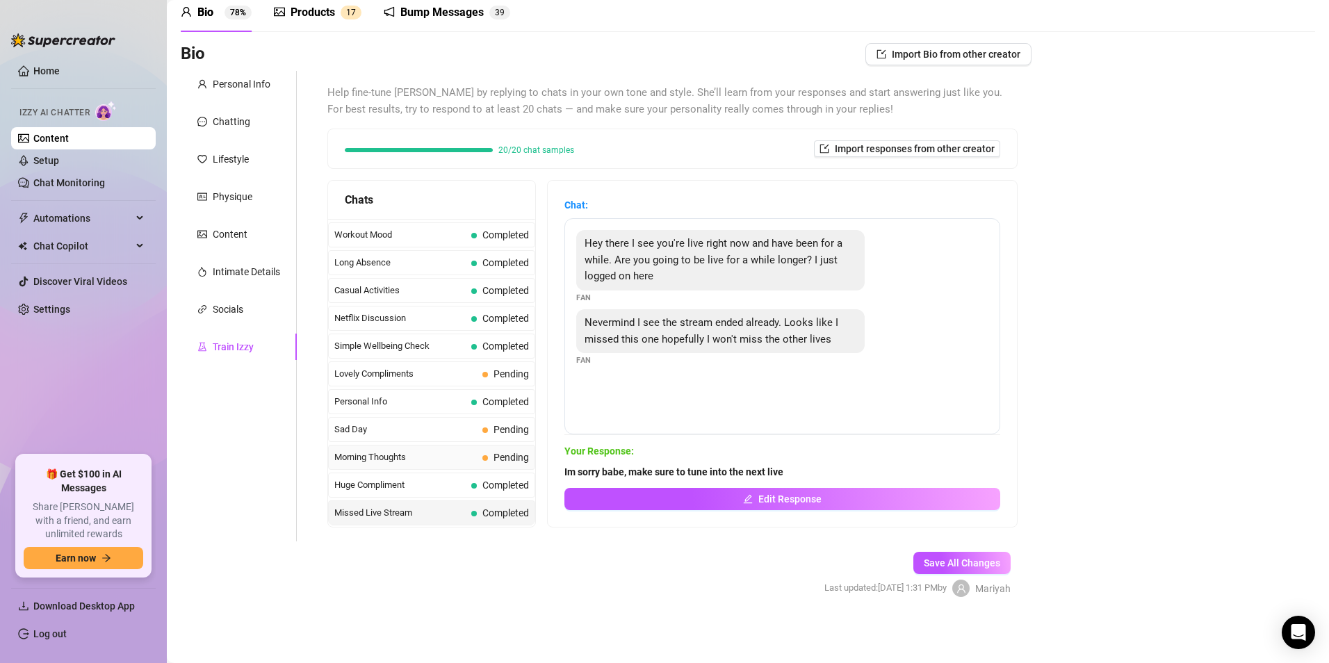
click at [441, 454] on span "Morning Thoughts" at bounding box center [405, 457] width 142 height 14
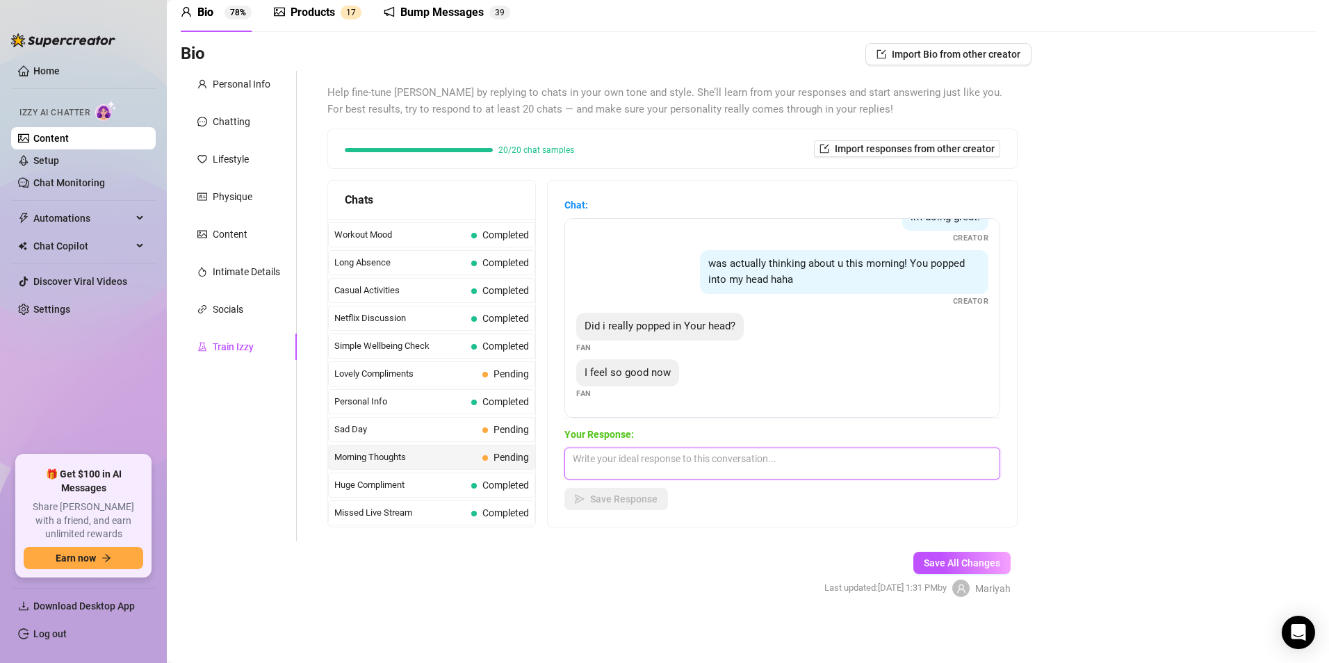
click at [637, 472] on textarea at bounding box center [782, 464] width 436 height 32
type textarea "Yes you do all the time"
click at [630, 505] on span "Save Response" at bounding box center [623, 498] width 67 height 11
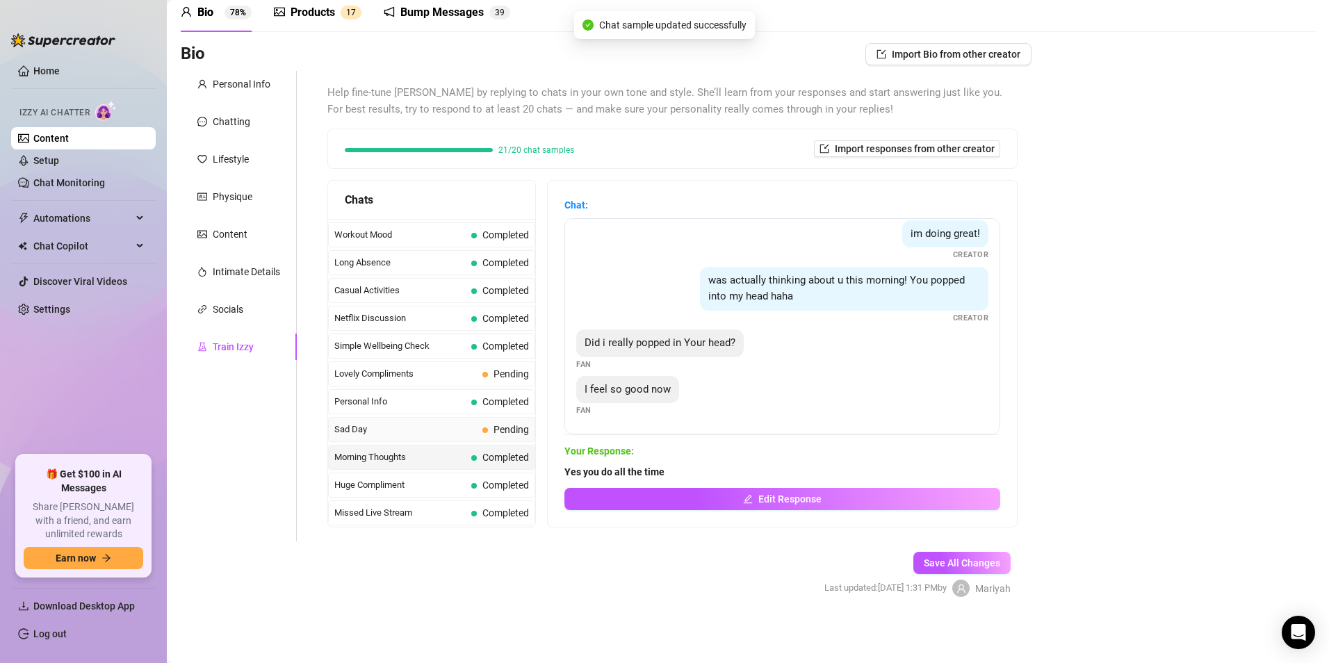
scroll to position [103, 0]
click at [386, 430] on span "Sad Day" at bounding box center [405, 430] width 142 height 14
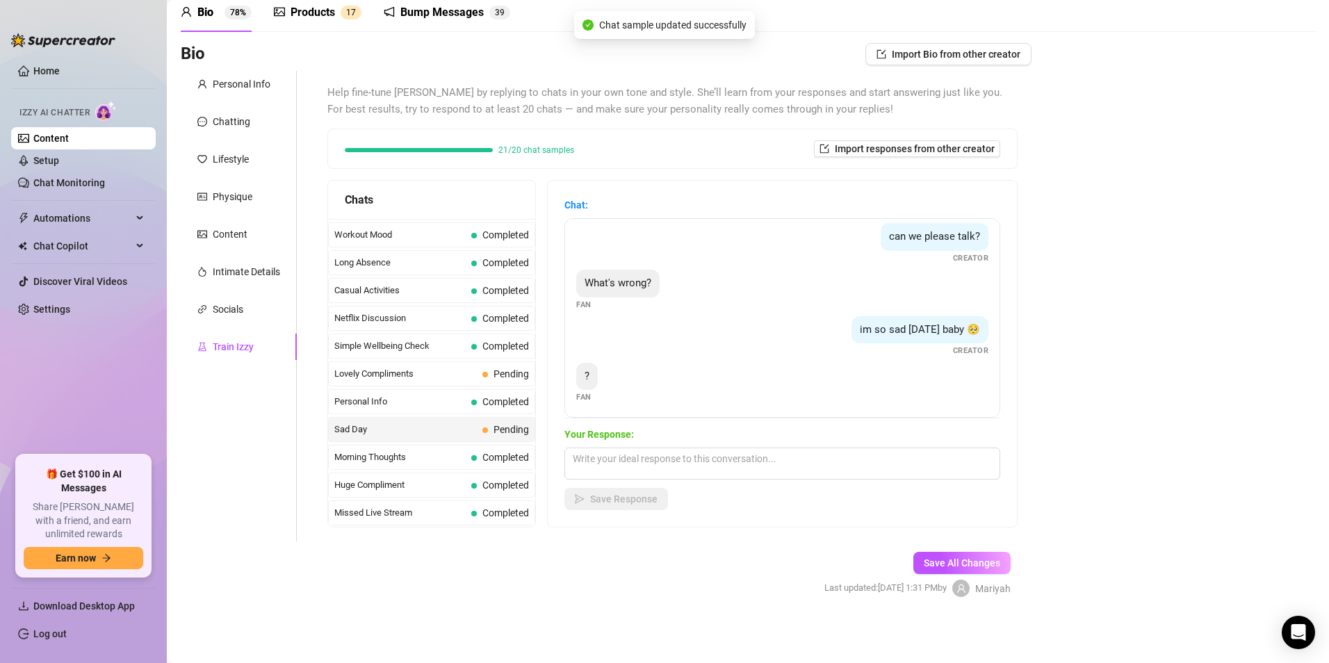
scroll to position [10, 0]
click at [661, 459] on textarea at bounding box center [782, 464] width 436 height 32
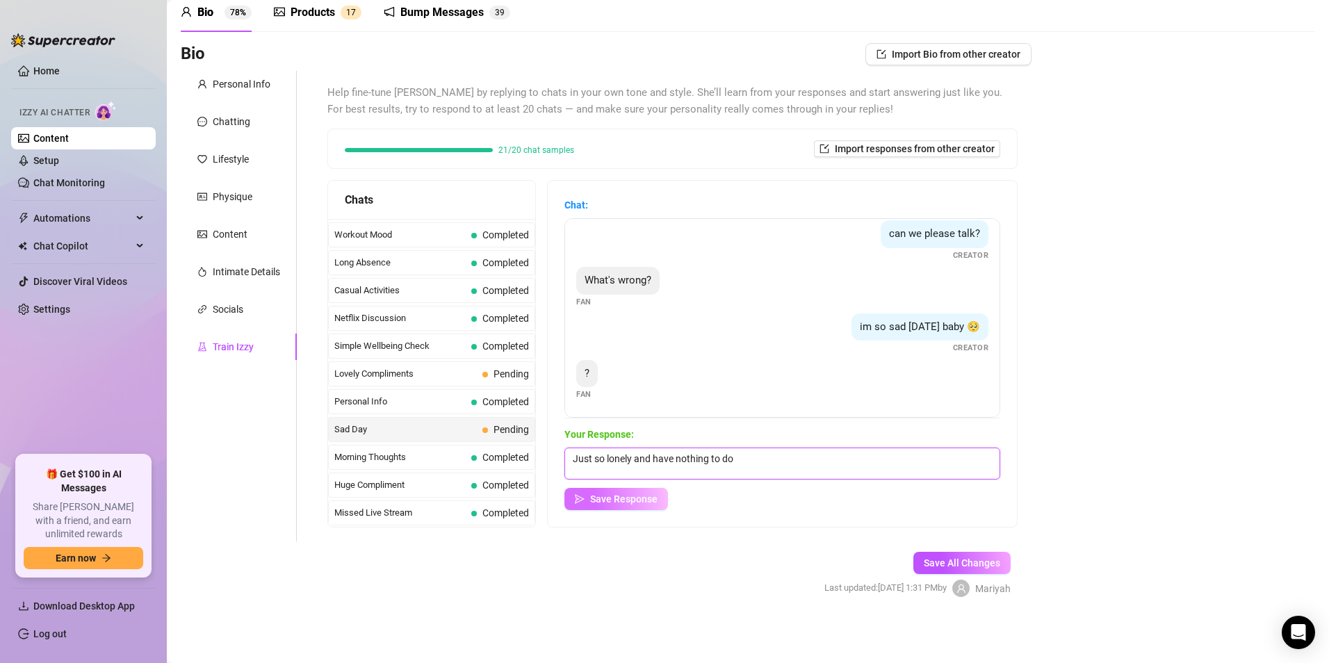
type textarea "Just so lonely and have nothing to do"
click at [608, 496] on span "Save Response" at bounding box center [623, 498] width 67 height 11
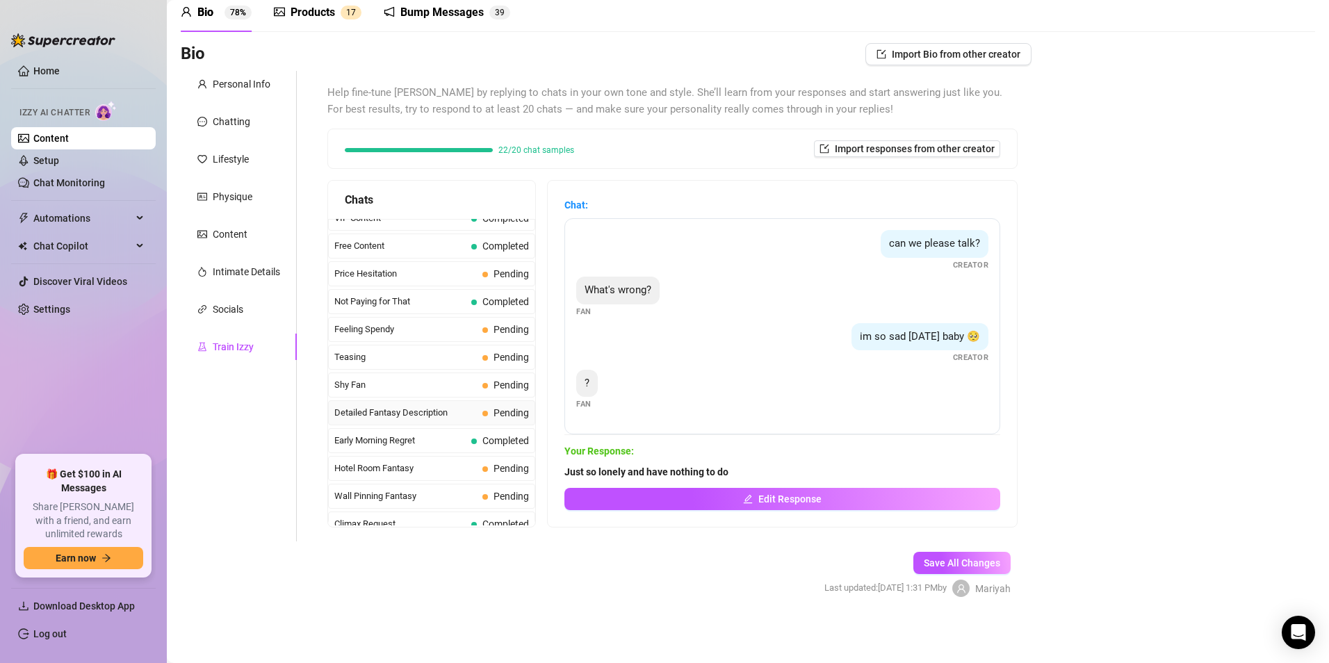
scroll to position [348, 0]
click at [383, 390] on span "Shy Fan" at bounding box center [405, 384] width 142 height 14
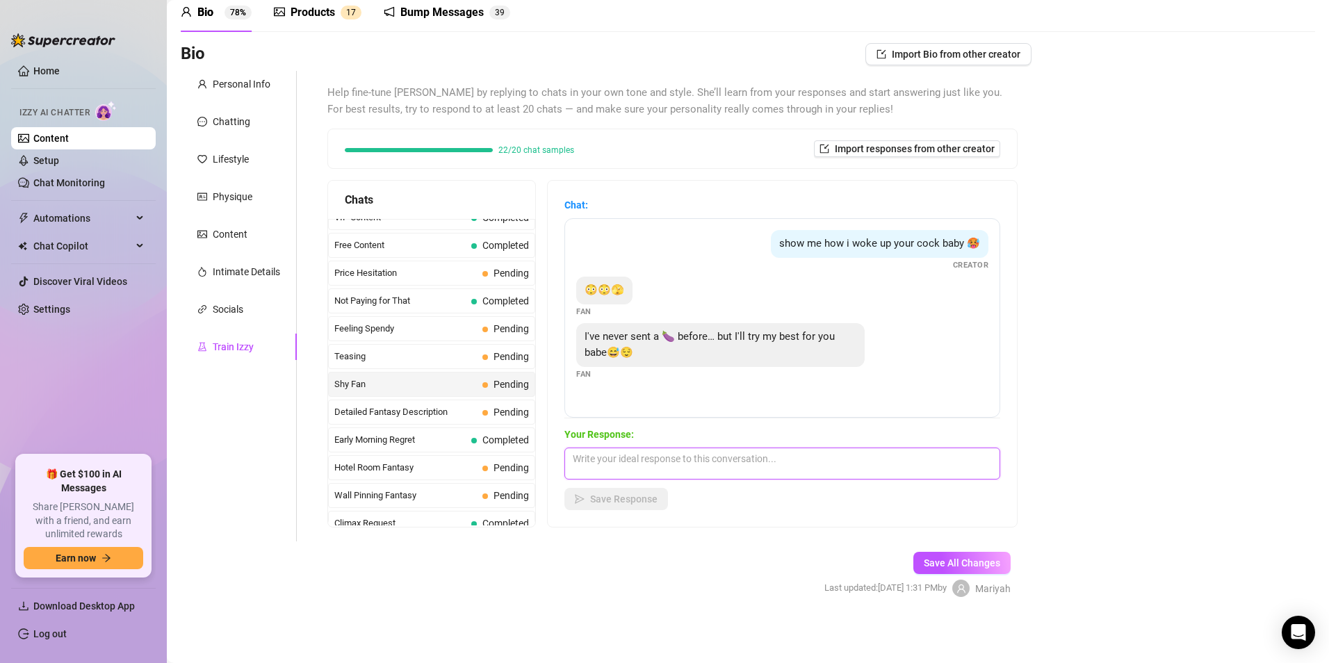
click at [674, 473] on textarea at bounding box center [782, 464] width 436 height 32
drag, startPoint x: 694, startPoint y: 474, endPoint x: 656, endPoint y: 464, distance: 39.4
click at [656, 464] on textarea at bounding box center [782, 464] width 436 height 32
type textarea "Itts easy especially for me😘"
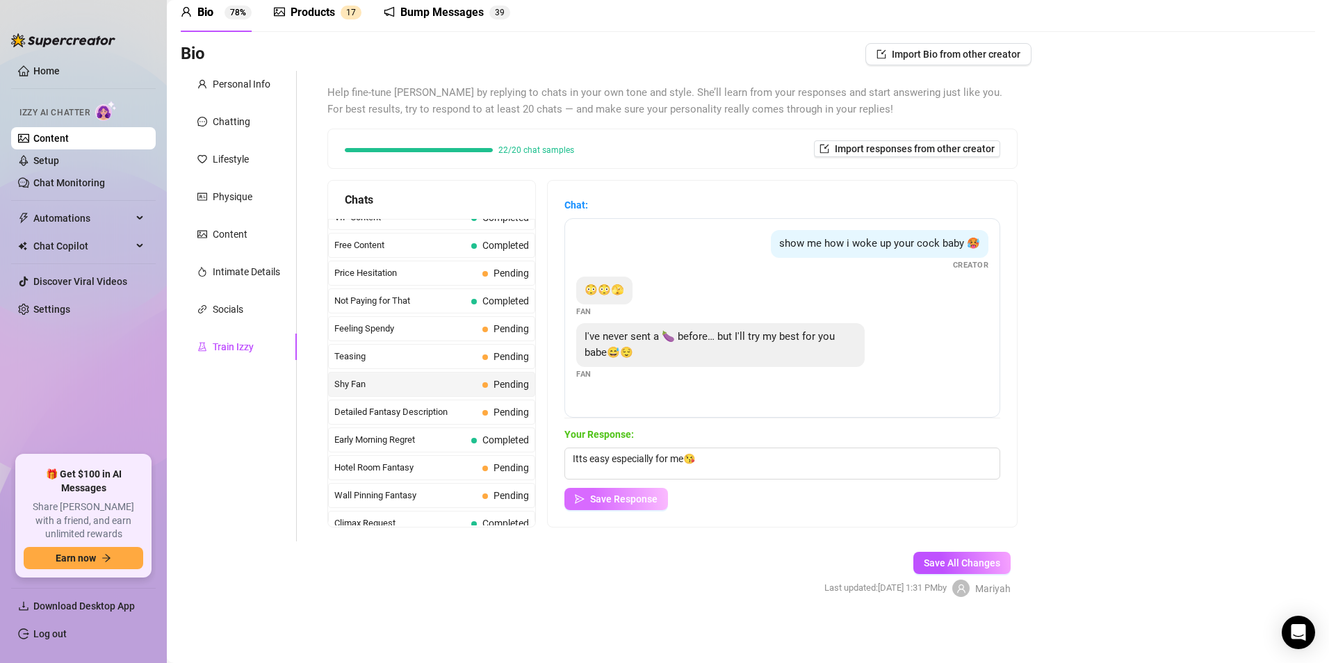
click at [632, 498] on span "Save Response" at bounding box center [623, 498] width 67 height 11
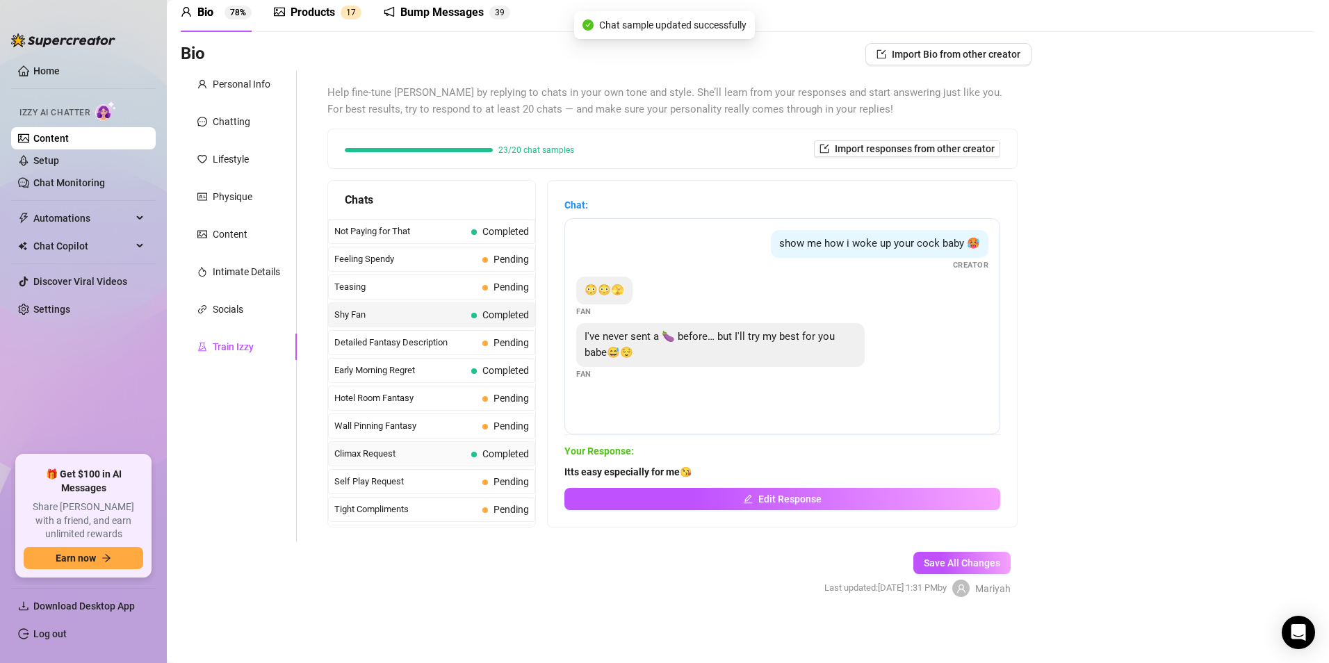
scroll to position [487, 0]
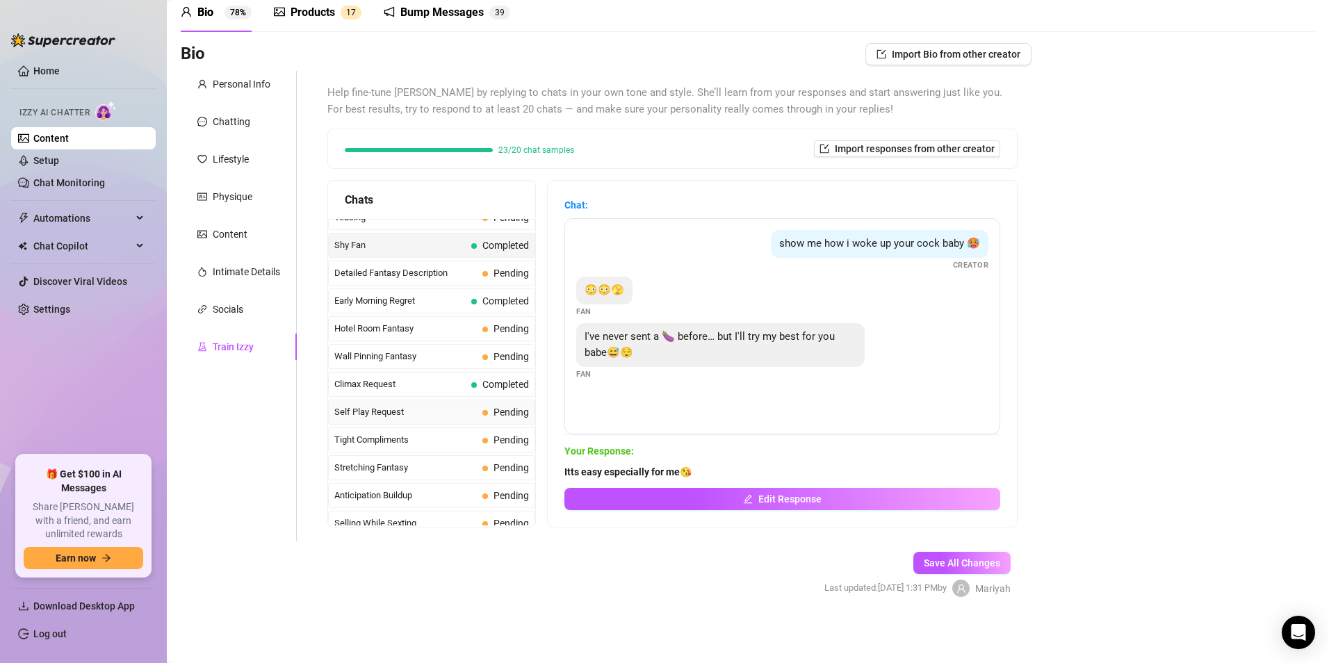
click at [393, 416] on span "Self Play Request" at bounding box center [405, 412] width 142 height 14
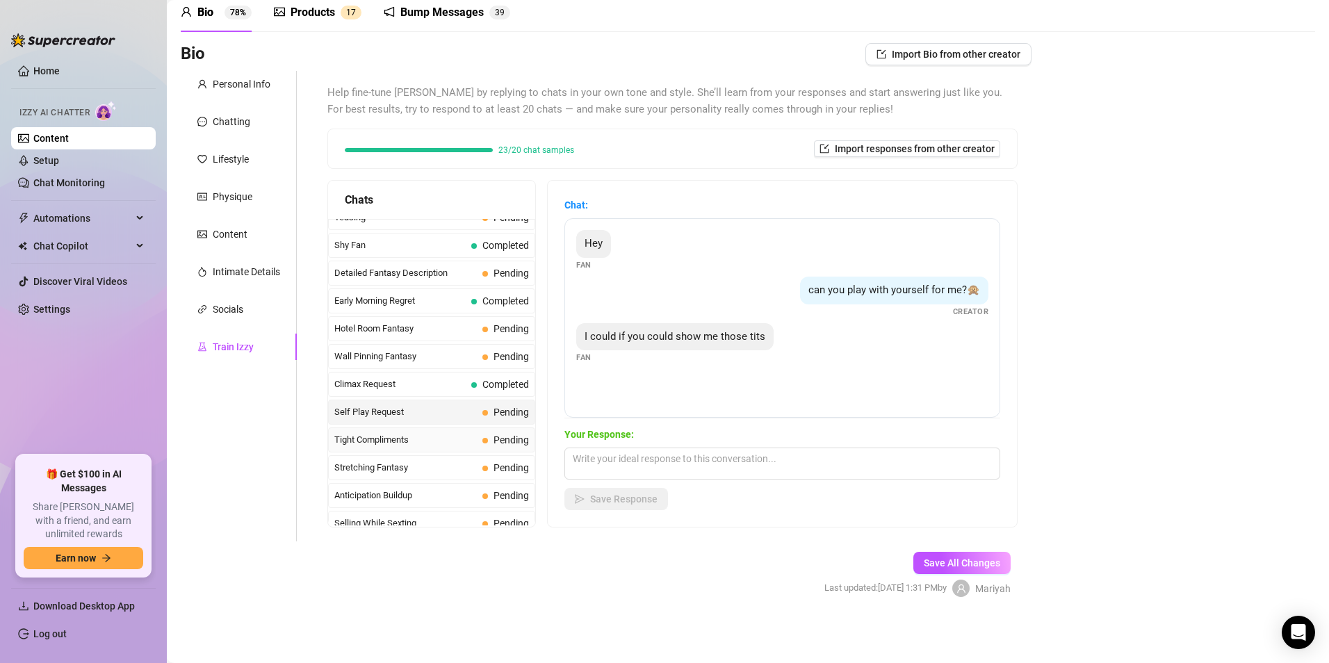
click at [401, 443] on span "Tight Compliments" at bounding box center [405, 440] width 142 height 14
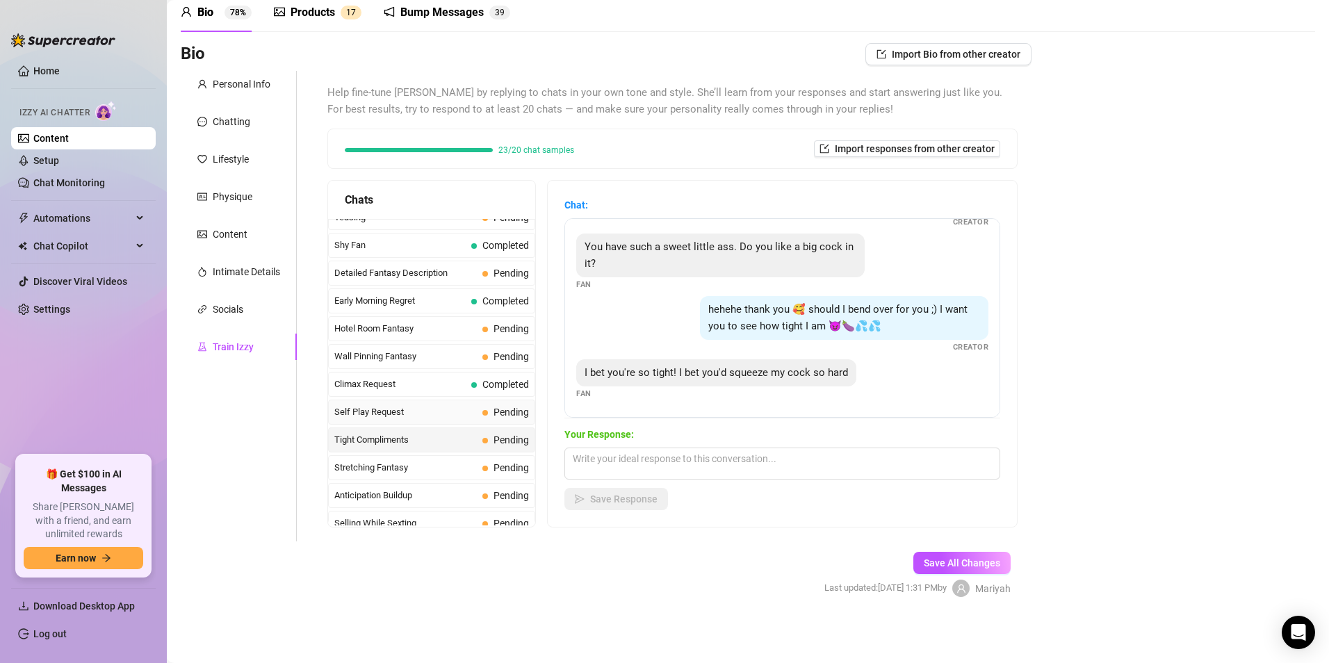
scroll to position [556, 0]
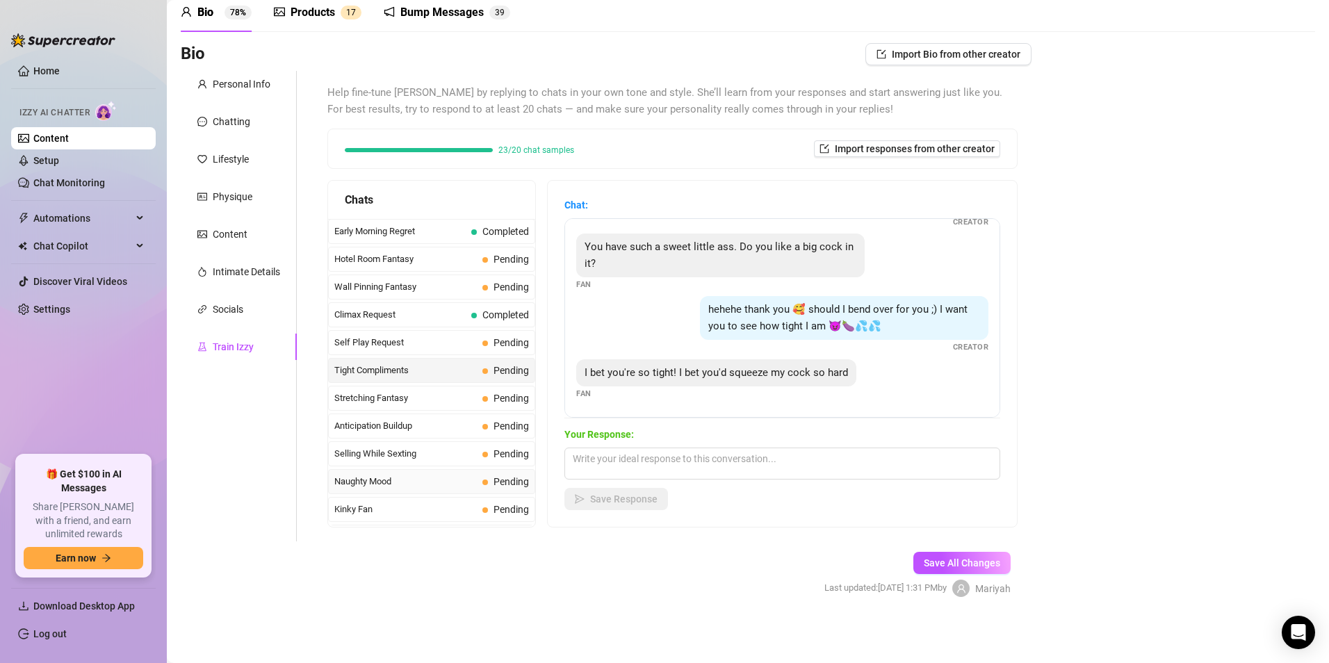
click at [395, 485] on span "Naughty Mood" at bounding box center [405, 482] width 142 height 14
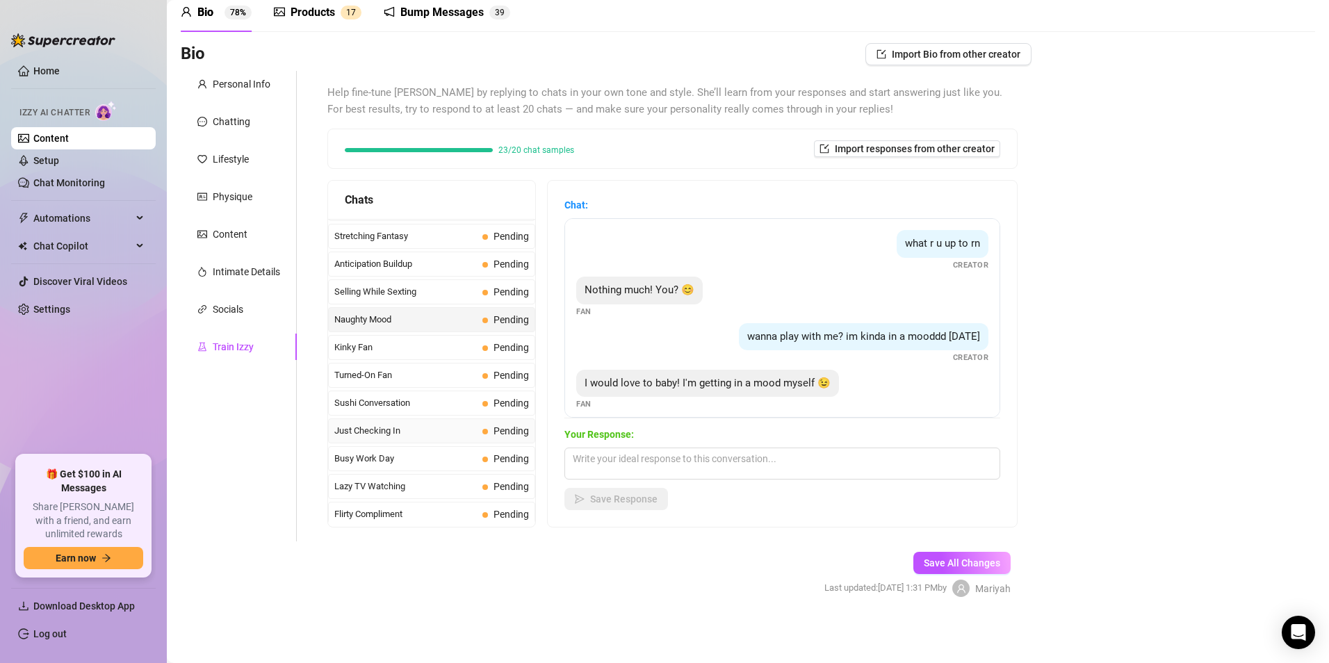
scroll to position [904, 0]
click at [393, 462] on span "Day Off" at bounding box center [405, 468] width 142 height 14
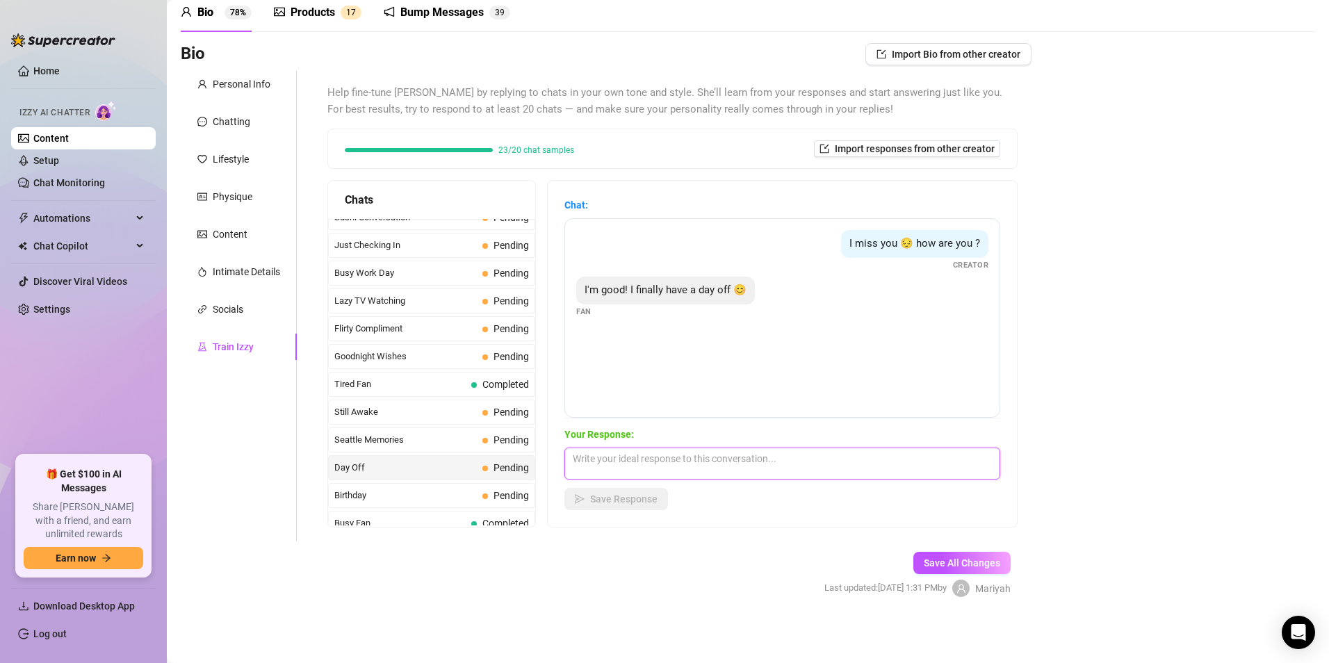
click at [664, 468] on textarea at bounding box center [782, 464] width 436 height 32
type textarea "Oooo want to0 have some fun then???😉"
click at [624, 499] on span "Save Response" at bounding box center [623, 498] width 67 height 11
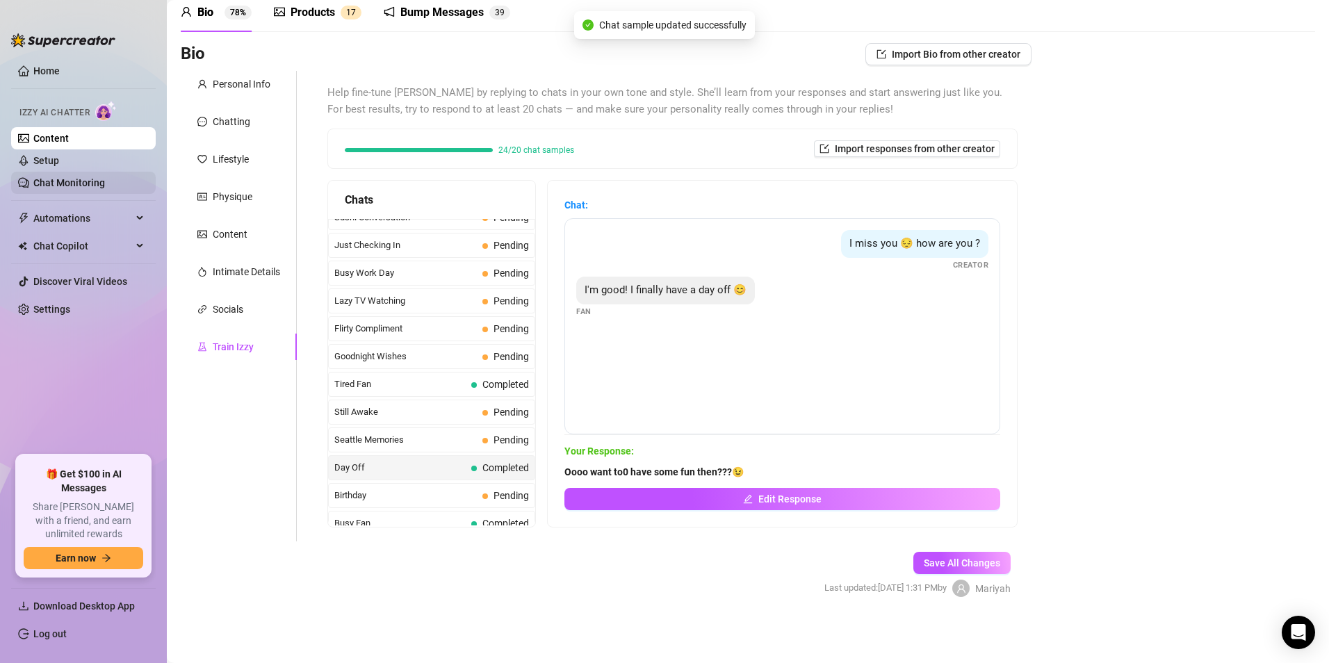
click at [102, 187] on link "Chat Monitoring" at bounding box center [69, 182] width 72 height 11
